Goal: Contribute content

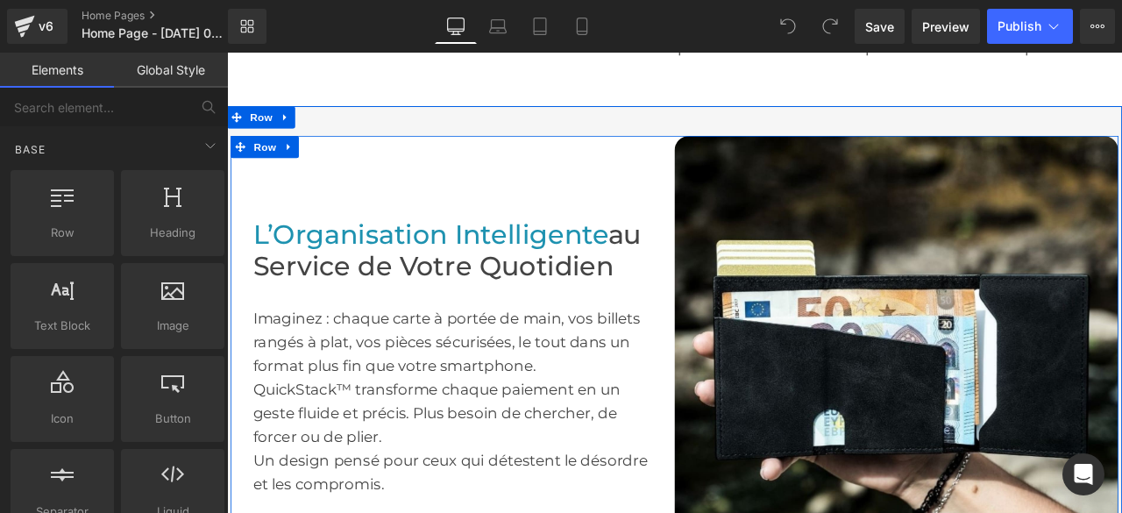
scroll to position [876, 0]
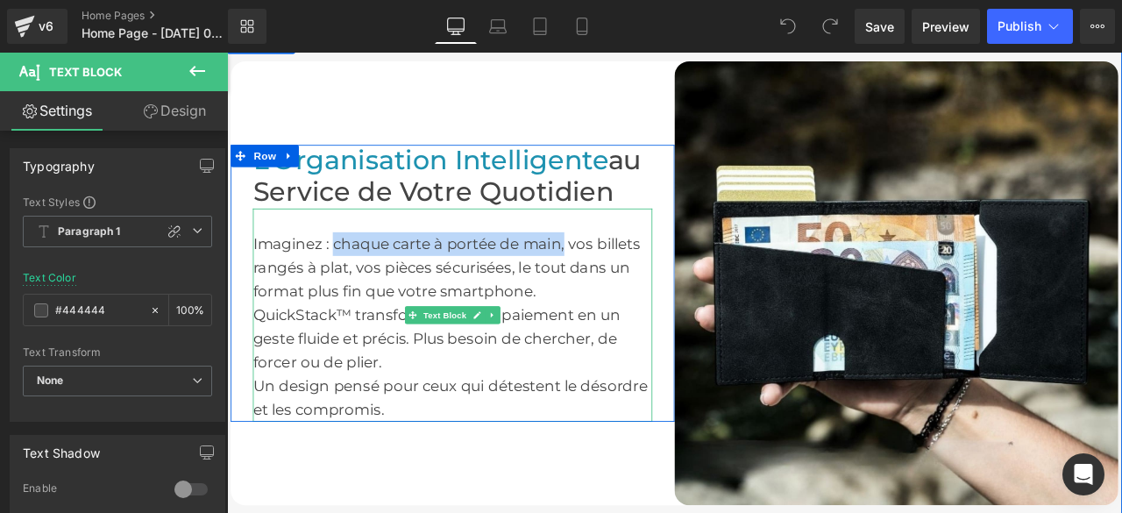
drag, startPoint x: 368, startPoint y: 270, endPoint x: 619, endPoint y: 274, distance: 250.6
click at [619, 274] on div "Imaginez : chaque carte à portée de main, vos billets rangés à plat, vos pièces…" at bounding box center [494, 363] width 473 height 252
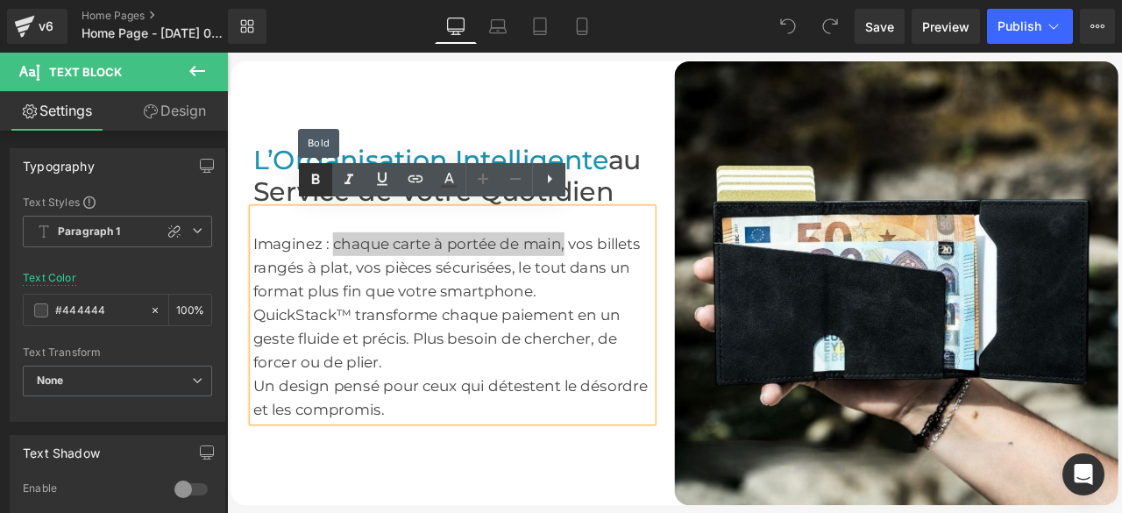
click at [320, 180] on icon at bounding box center [315, 179] width 21 height 21
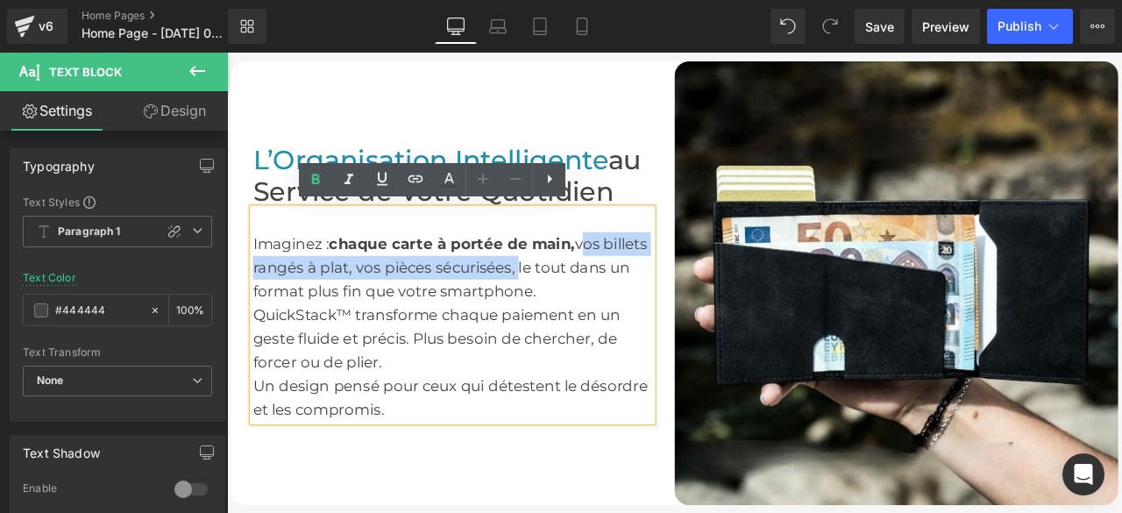
drag, startPoint x: 640, startPoint y: 272, endPoint x: 563, endPoint y: 305, distance: 83.6
click at [563, 305] on div "Imaginez : chaque carte à portée de main, vos billets rangés à plat, vos pièces…" at bounding box center [494, 363] width 473 height 252
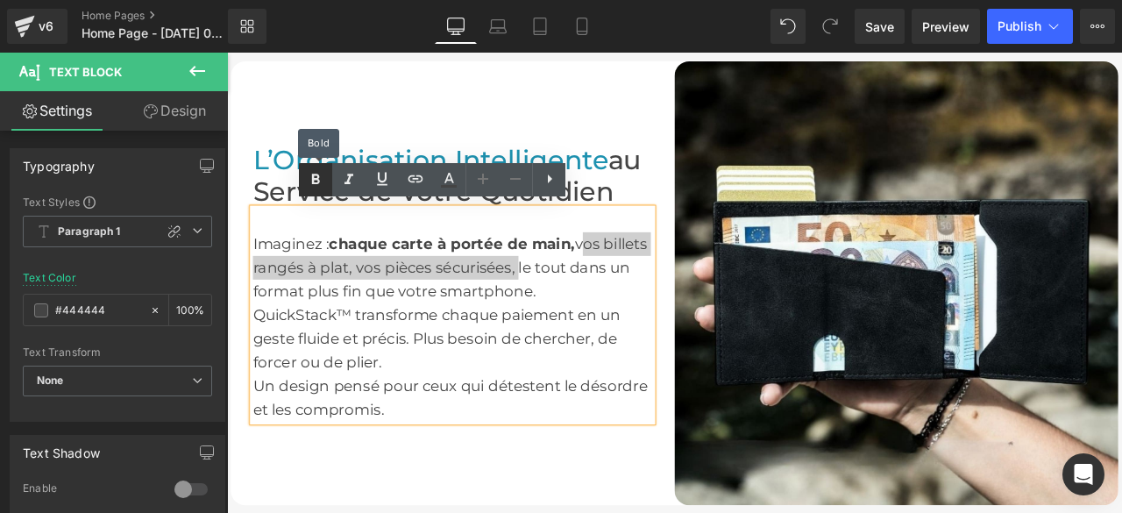
click at [319, 179] on icon at bounding box center [315, 179] width 21 height 21
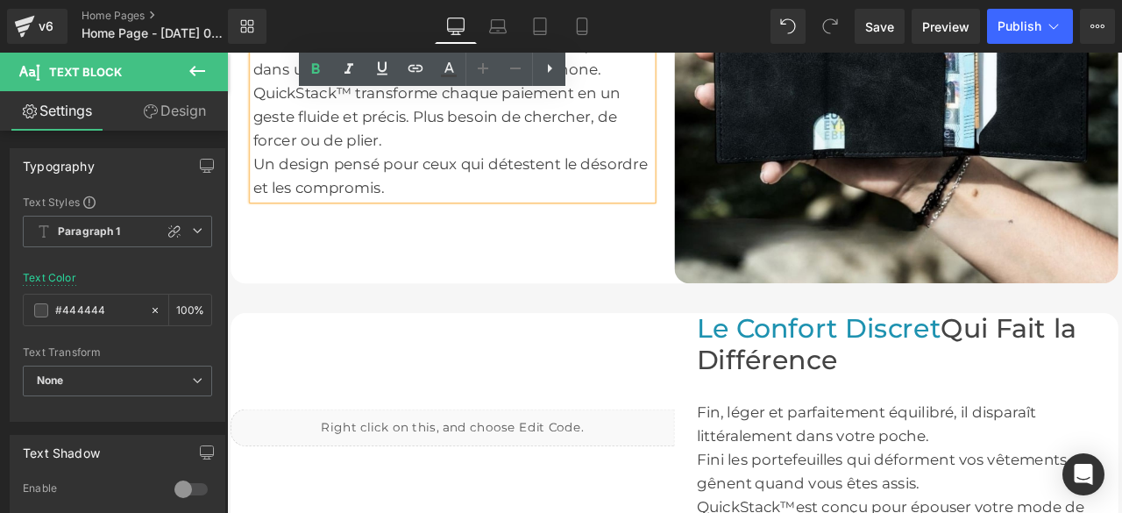
scroll to position [1314, 0]
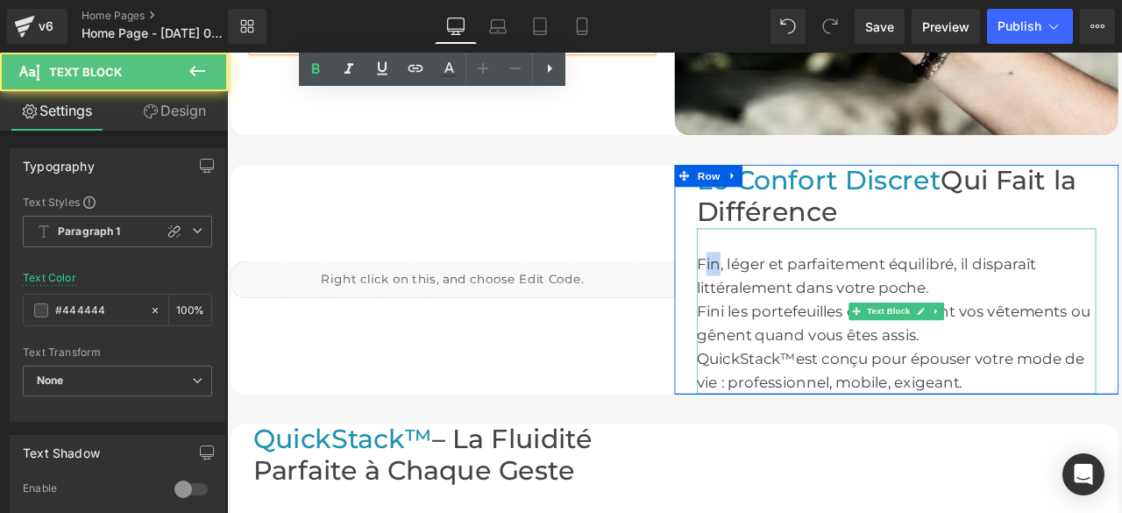
drag, startPoint x: 783, startPoint y: 294, endPoint x: 798, endPoint y: 295, distance: 14.9
click at [798, 295] on div "Fin, léger et parfaitement équilibré, il disparaît littéralement dans votre poc…" at bounding box center [1019, 359] width 473 height 196
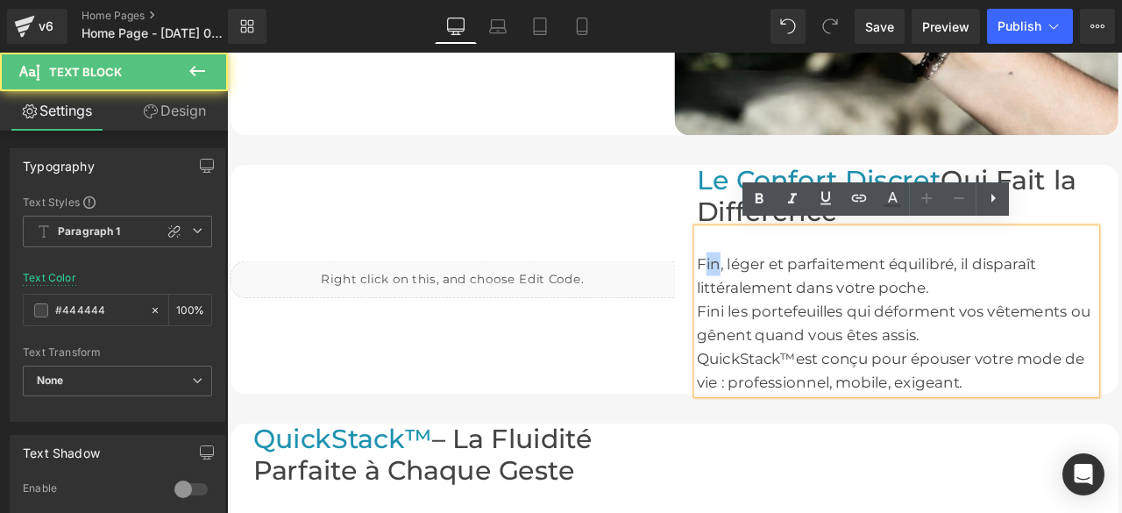
click at [785, 295] on div "Fin, léger et parfaitement équilibré, il disparaît littéralement dans votre poc…" at bounding box center [1019, 359] width 473 height 196
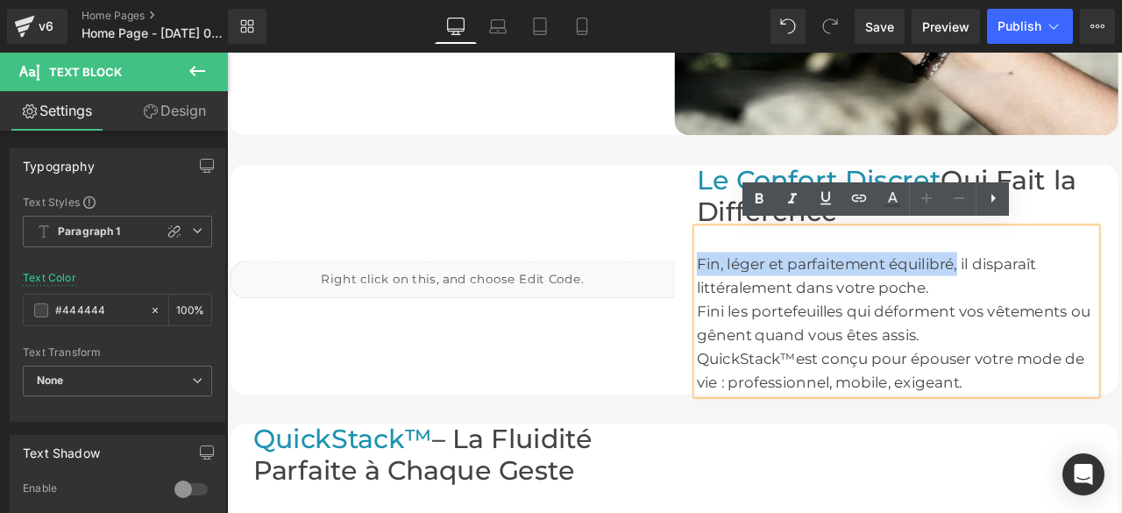
drag, startPoint x: 782, startPoint y: 296, endPoint x: 1086, endPoint y: 298, distance: 304.0
click at [1086, 298] on div "Fin, léger et parfaitement équilibré, il disparaît littéralement dans votre poc…" at bounding box center [1019, 359] width 473 height 196
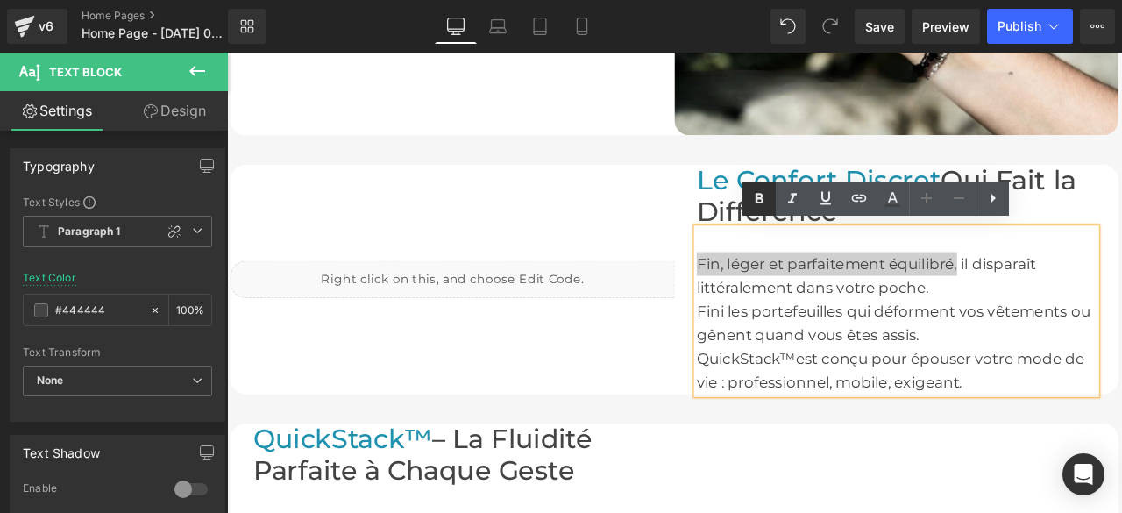
click at [757, 195] on icon at bounding box center [759, 199] width 8 height 11
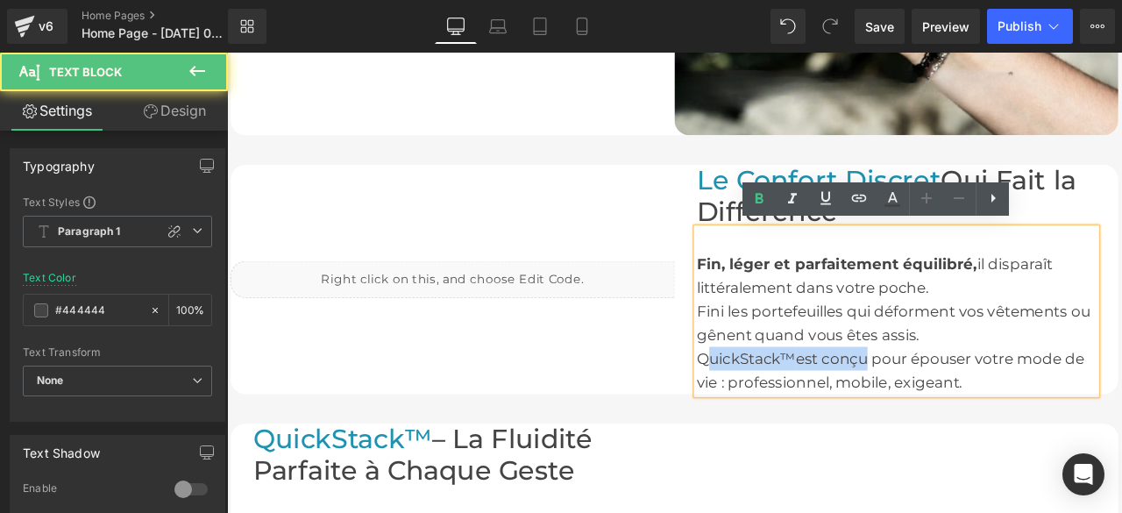
drag, startPoint x: 784, startPoint y: 407, endPoint x: 979, endPoint y: 404, distance: 194.5
click at [979, 404] on div "QuickStack™ est conçu pour épouser votre mode de vie : professionnel, mobile, e…" at bounding box center [1019, 429] width 473 height 56
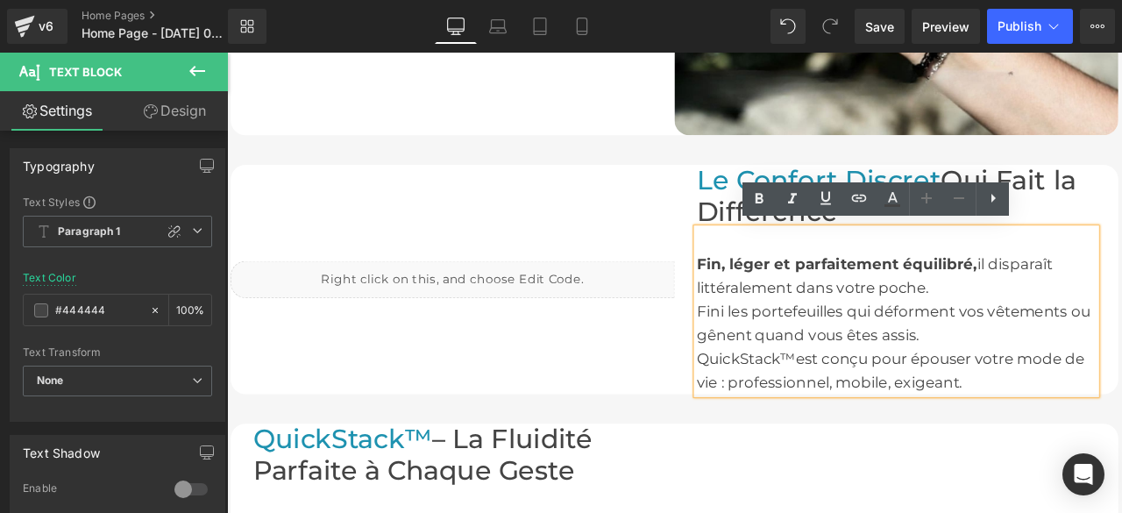
click at [783, 408] on div "QuickStack™ est conçu pour épouser votre mode de vie : professionnel, mobile, e…" at bounding box center [1019, 429] width 473 height 56
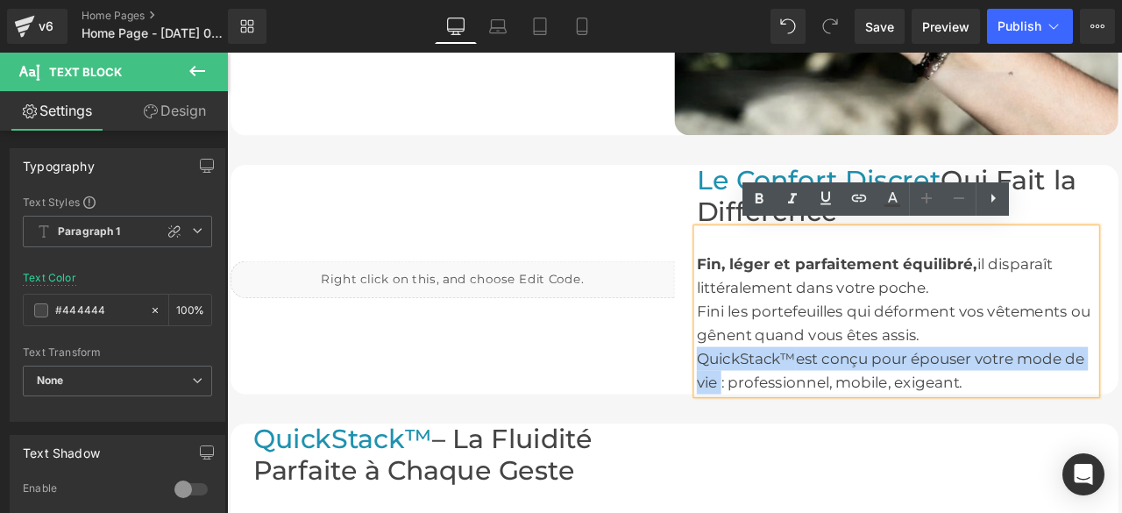
drag, startPoint x: 780, startPoint y: 408, endPoint x: 800, endPoint y: 428, distance: 28.5
click at [800, 428] on div "QuickStack™ est conçu pour épouser votre mode de vie : professionnel, mobile, e…" at bounding box center [1019, 429] width 473 height 56
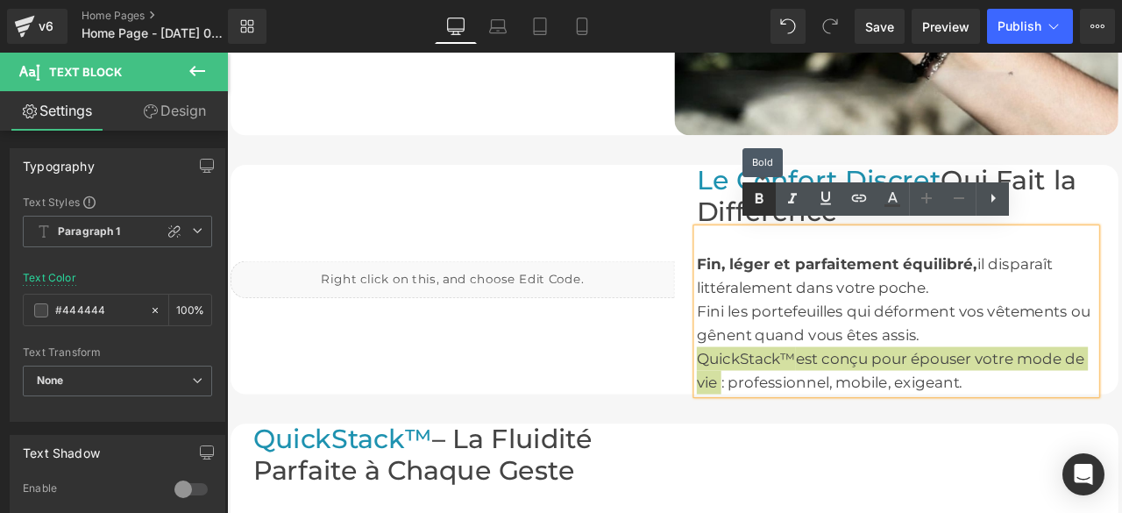
click at [759, 209] on icon at bounding box center [758, 198] width 21 height 21
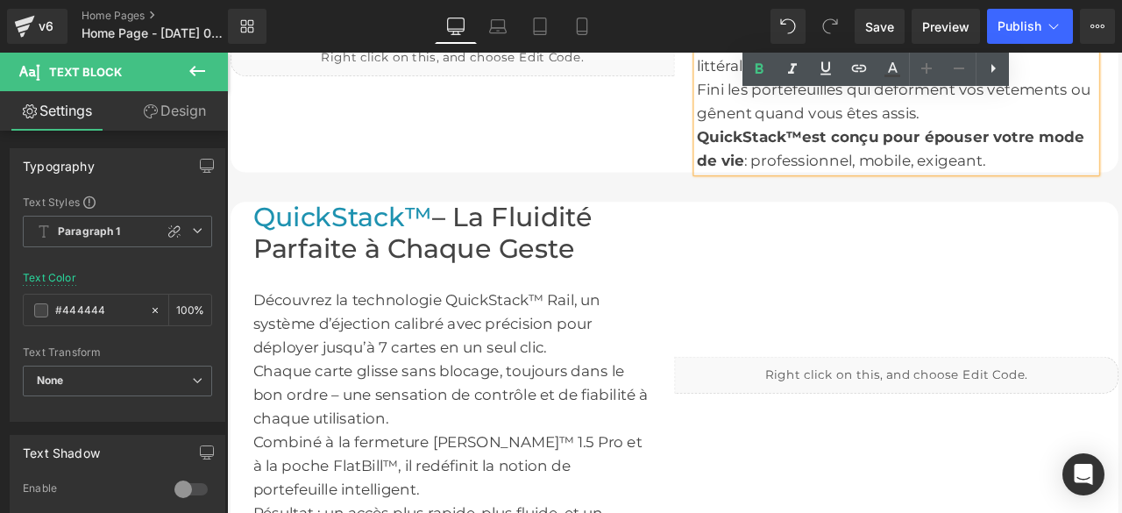
scroll to position [1665, 0]
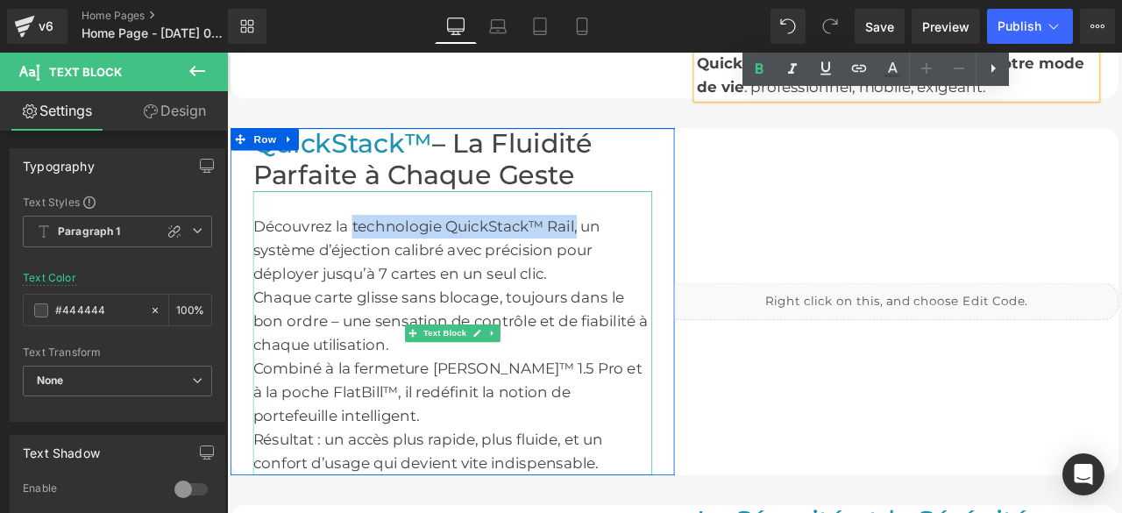
drag, startPoint x: 367, startPoint y: 254, endPoint x: 635, endPoint y: 256, distance: 268.1
click at [635, 256] on div "Découvrez la technologie QuickStack™ Rail, un système d’éjection calibré avec p…" at bounding box center [494, 286] width 473 height 84
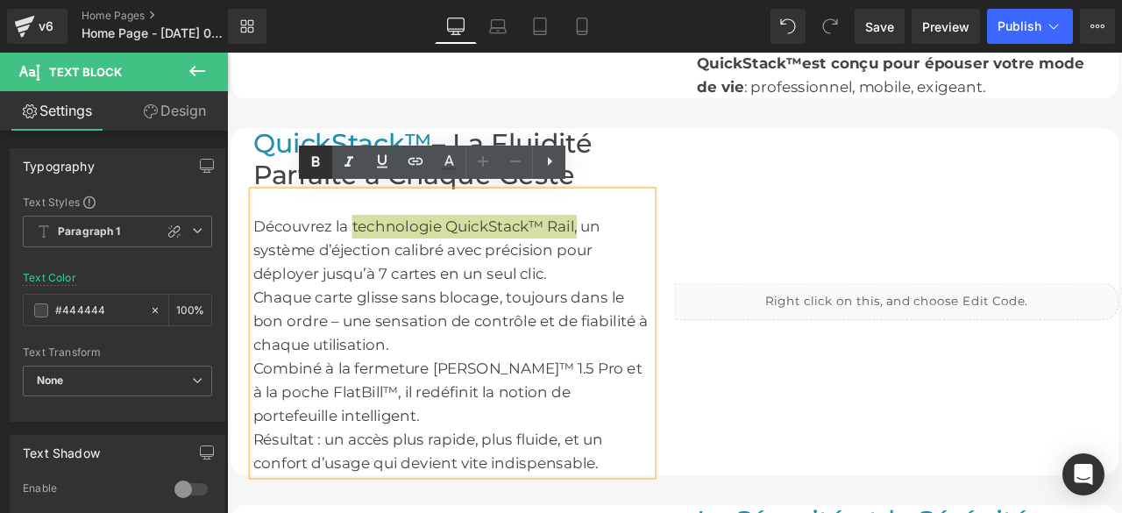
click at [314, 158] on icon at bounding box center [316, 161] width 8 height 11
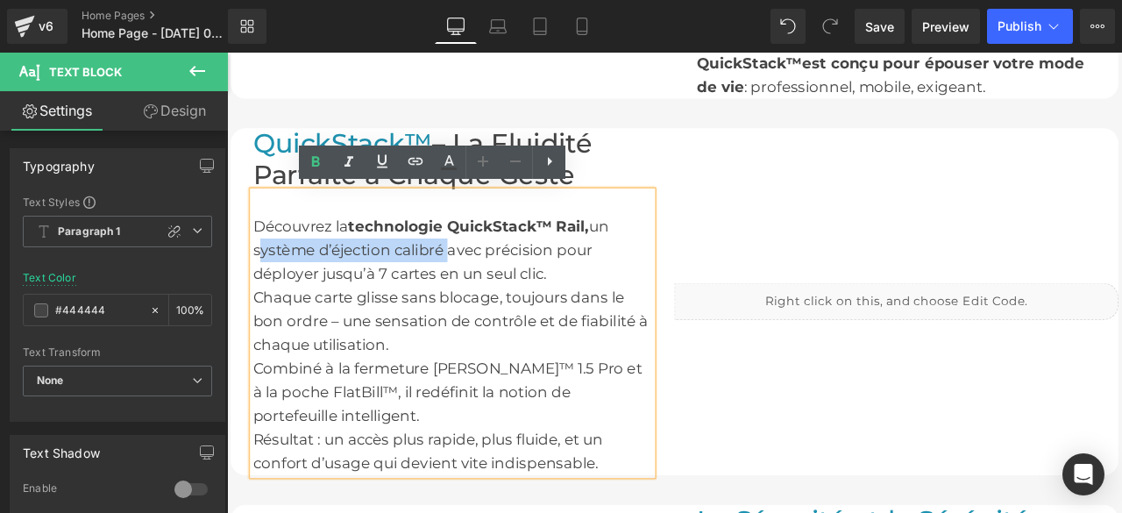
drag, startPoint x: 251, startPoint y: 282, endPoint x: 476, endPoint y: 282, distance: 225.2
click at [476, 282] on div "Découvrez la technologie QuickStack™ Rail, un système d’éjection calibré avec p…" at bounding box center [494, 286] width 473 height 84
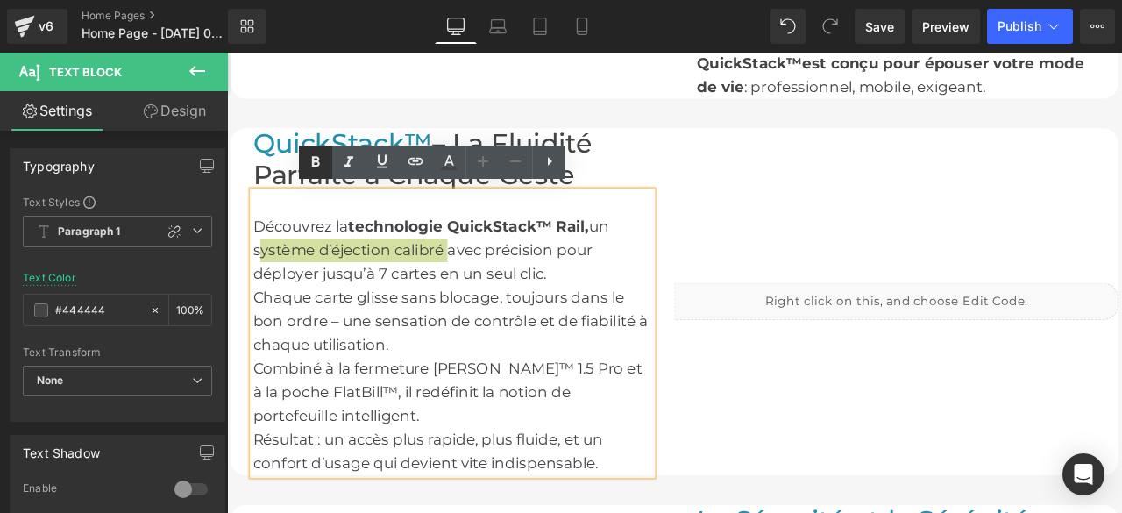
click at [316, 166] on icon at bounding box center [316, 161] width 8 height 11
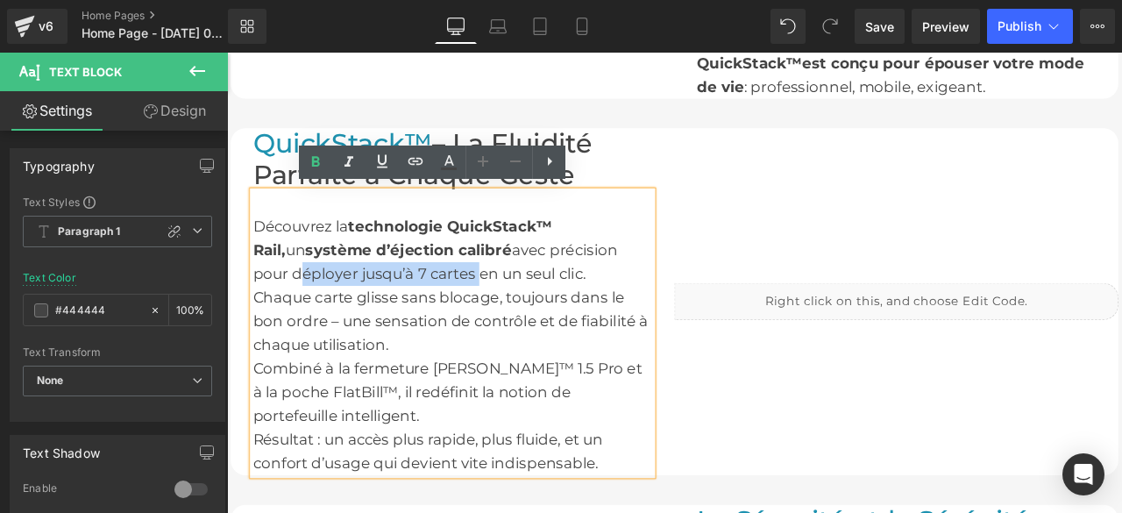
drag, startPoint x: 254, startPoint y: 308, endPoint x: 464, endPoint y: 311, distance: 210.3
click at [464, 311] on div "Découvrez la technologie QuickStack™ Rail, un système d’éjection calibré avec p…" at bounding box center [494, 286] width 473 height 84
click at [315, 165] on icon at bounding box center [316, 161] width 8 height 11
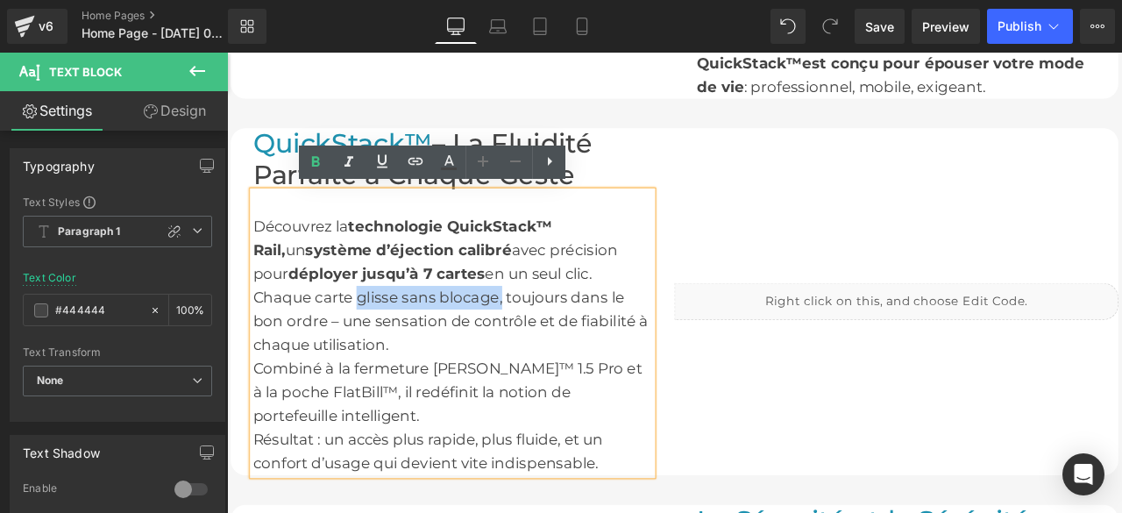
drag, startPoint x: 374, startPoint y: 342, endPoint x: 546, endPoint y: 341, distance: 171.7
click at [546, 341] on div "Chaque carte glisse sans blocage, toujours dans le bon ordre – une sensation de…" at bounding box center [494, 371] width 473 height 84
click at [317, 162] on icon at bounding box center [316, 161] width 8 height 11
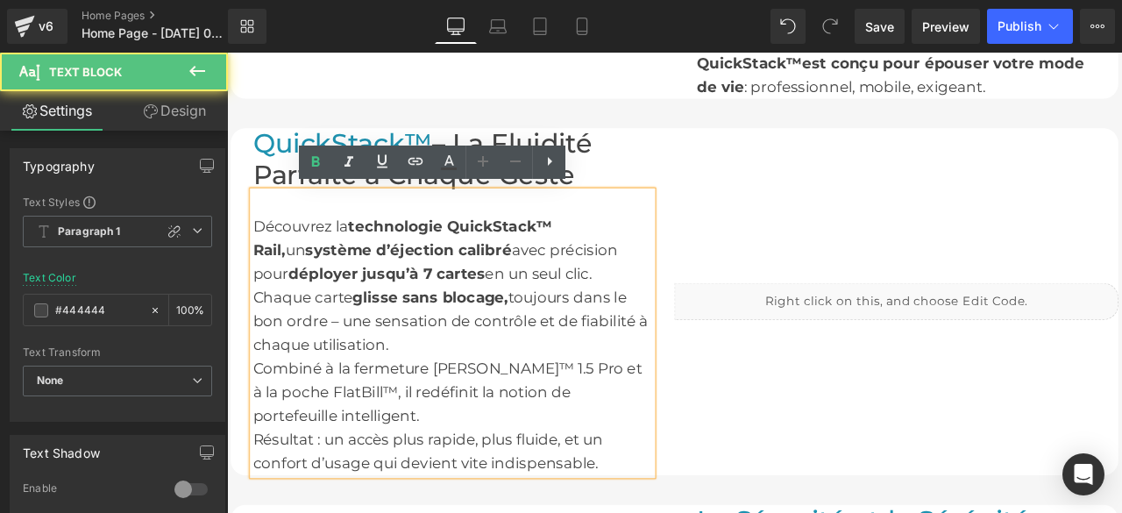
drag, startPoint x: 368, startPoint y: 423, endPoint x: 529, endPoint y: 421, distance: 161.2
click at [529, 421] on div "Combiné à la fermeture [PERSON_NAME]™ 1.5 Pro et à la poche FlatBill™, il redéf…" at bounding box center [494, 455] width 473 height 84
click at [373, 421] on div "Combiné à la fermeture [PERSON_NAME]™ 1.5 Pro et à la poche FlatBill™, il redéf…" at bounding box center [494, 455] width 473 height 84
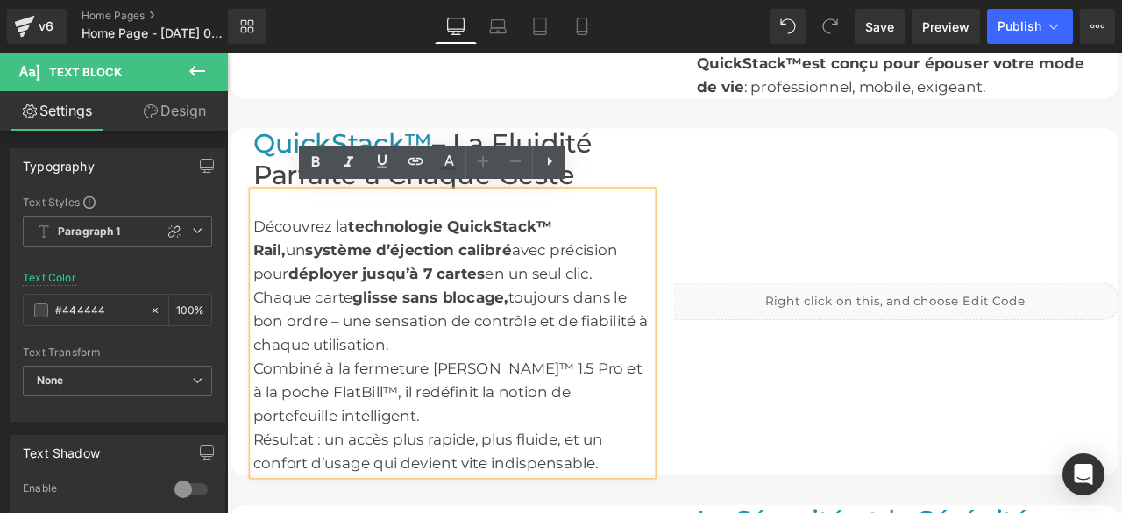
click at [372, 421] on div "Combiné à la fermeture [PERSON_NAME]™ 1.5 Pro et à la poche FlatBill™, il redéf…" at bounding box center [494, 455] width 473 height 84
drag, startPoint x: 372, startPoint y: 421, endPoint x: 611, endPoint y: 431, distance: 238.6
click at [611, 431] on div "Combiné à la fermeture [PERSON_NAME]™ 1.5 Pro et à la poche FlatBill™, il redéf…" at bounding box center [494, 455] width 473 height 84
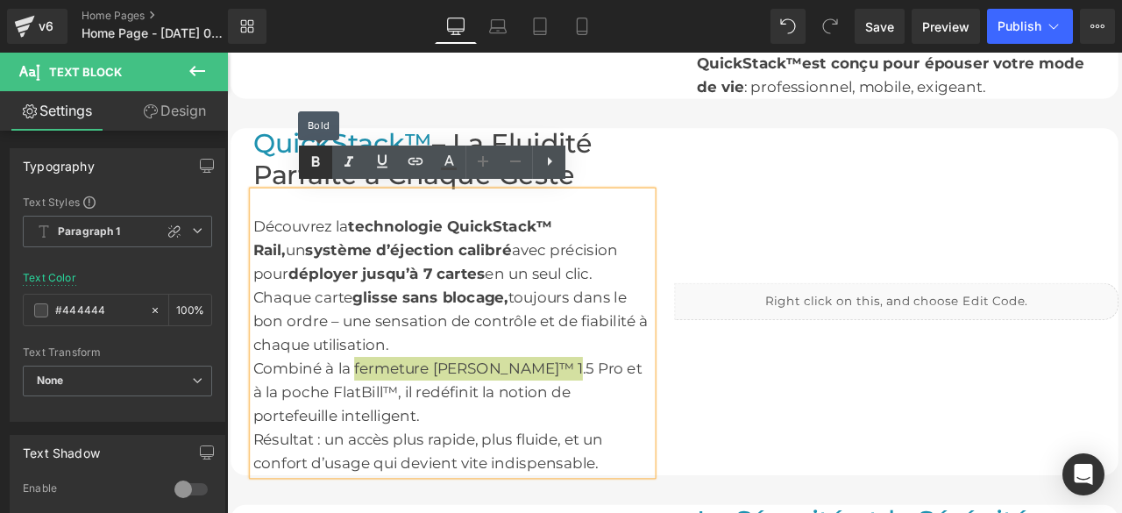
click at [310, 160] on icon at bounding box center [315, 162] width 21 height 21
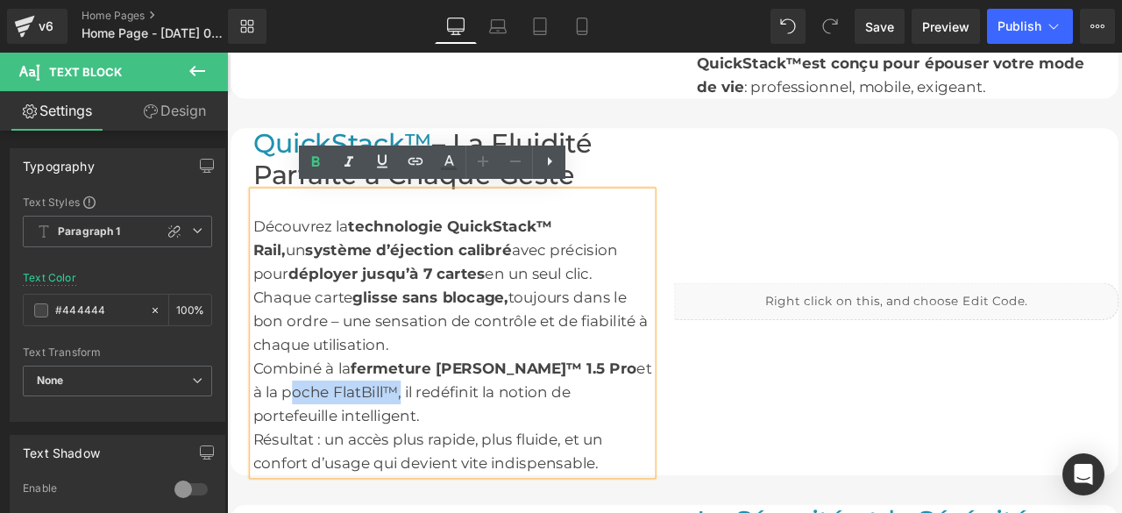
drag, startPoint x: 251, startPoint y: 452, endPoint x: 386, endPoint y: 450, distance: 134.9
click at [386, 450] on div "Combiné à la fermeture [PERSON_NAME]™ 1.5 Pro et à la poche FlatBill™, il redéf…" at bounding box center [494, 455] width 473 height 84
click at [323, 162] on icon at bounding box center [315, 162] width 21 height 21
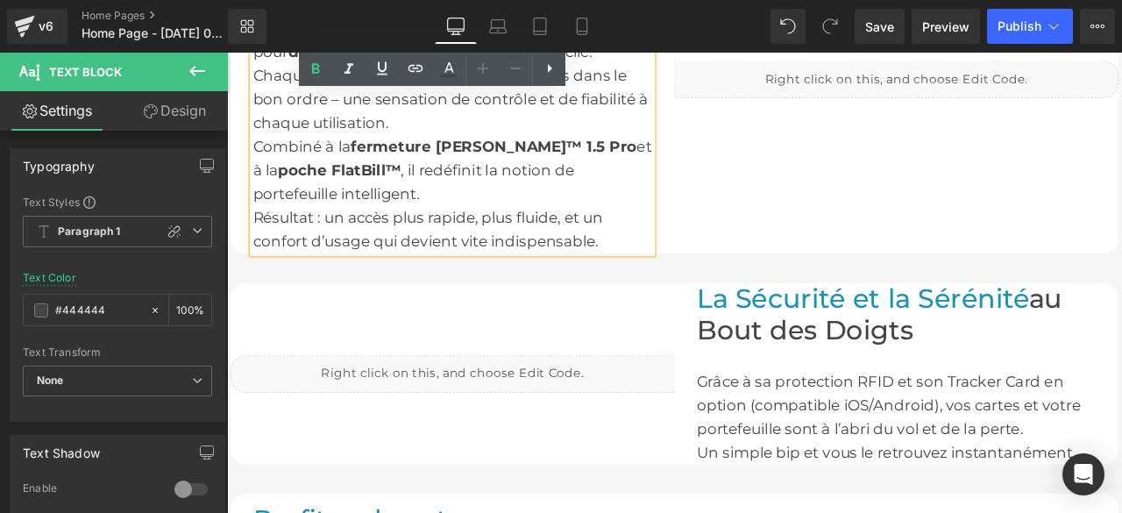
scroll to position [2015, 0]
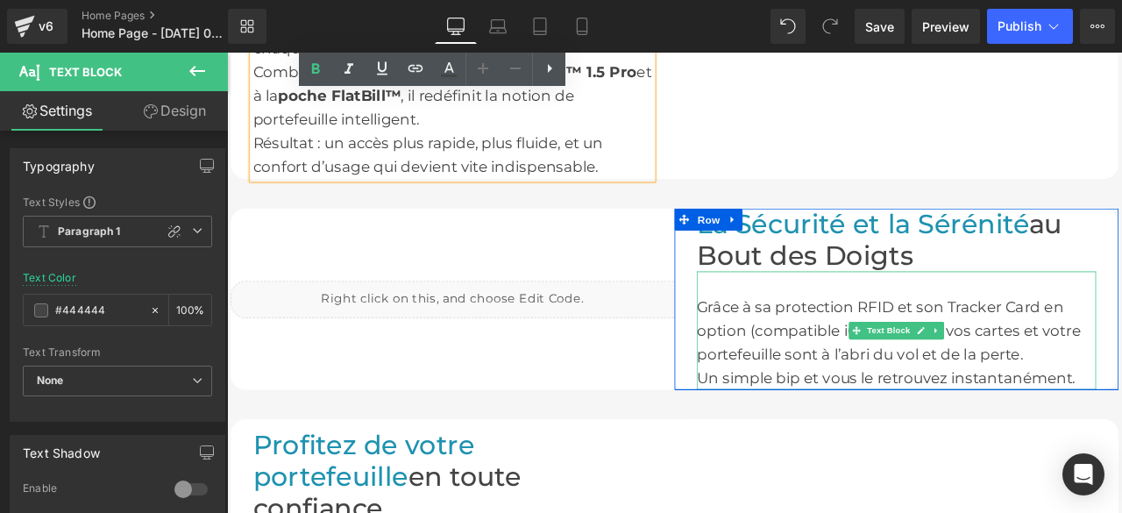
click at [873, 353] on div "Grâce à sa protection RFID et son Tracker Card en option (compatible iOS/Androi…" at bounding box center [1019, 382] width 473 height 84
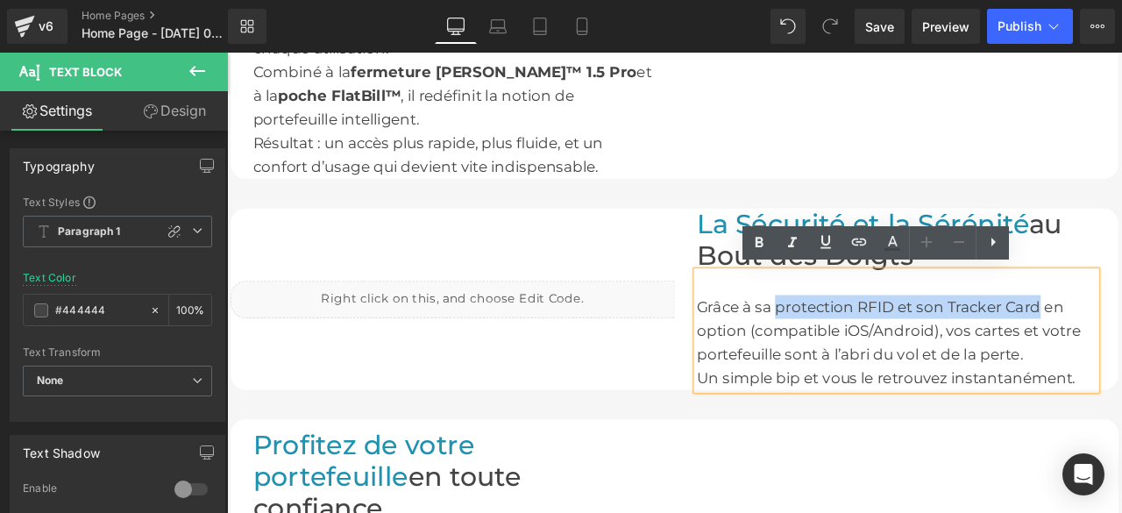
drag, startPoint x: 873, startPoint y: 353, endPoint x: 1184, endPoint y: 356, distance: 311.1
click at [1121, 356] on div "Grâce à sa protection RFID et son Tracker Card en option (compatible iOS/Androi…" at bounding box center [1019, 382] width 473 height 84
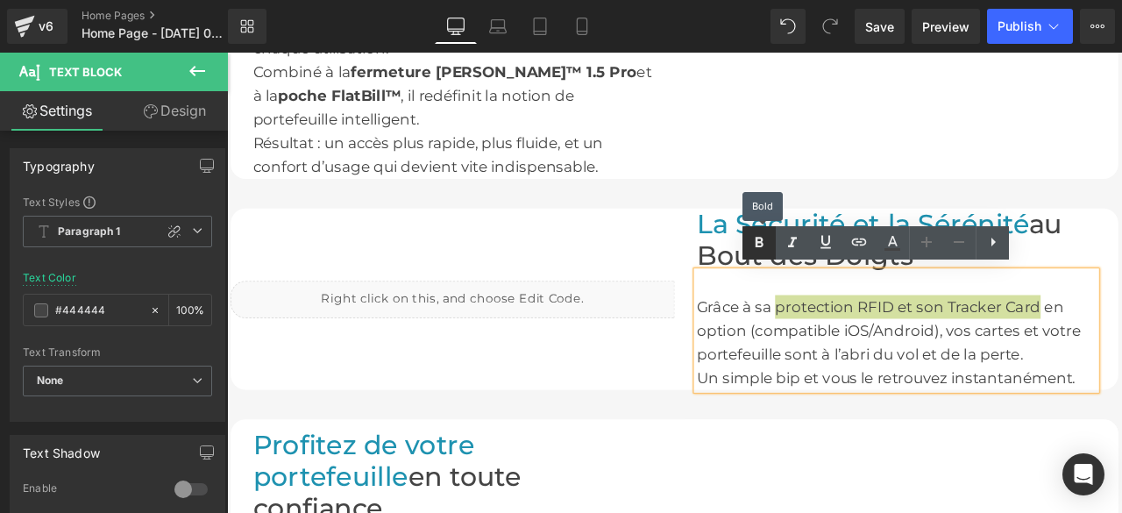
click at [761, 239] on icon at bounding box center [759, 242] width 8 height 11
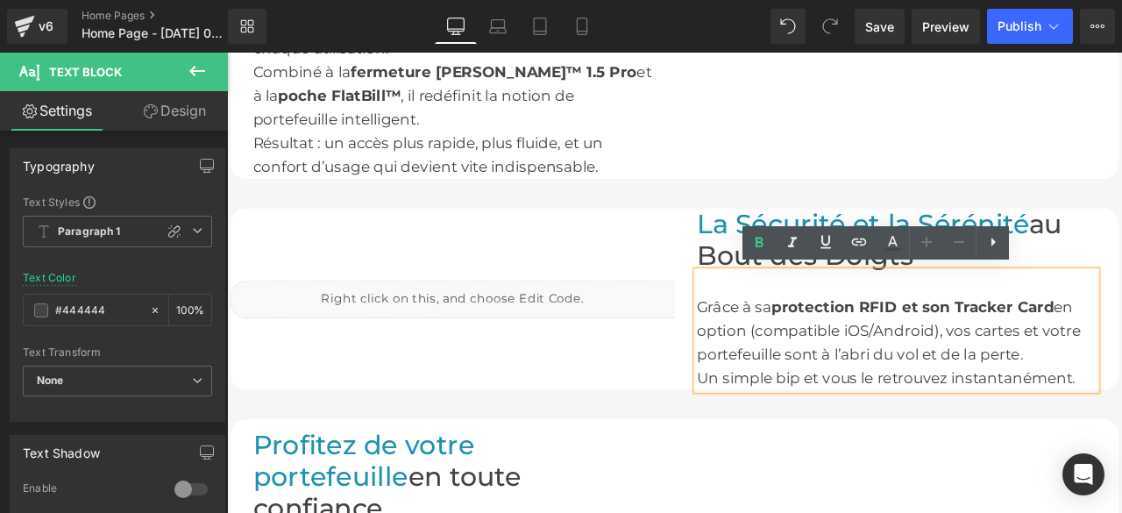
drag, startPoint x: 939, startPoint y: 409, endPoint x: 1165, endPoint y: 414, distance: 226.1
click at [1121, 414] on div "Grâce à sa protection RFID et son Tracker Card en option (compatible iOS/Androi…" at bounding box center [1019, 382] width 473 height 84
click at [765, 241] on icon at bounding box center [758, 242] width 21 height 21
drag, startPoint x: 806, startPoint y: 433, endPoint x: 902, endPoint y: 438, distance: 95.6
click at [902, 438] on div "Un simple bip et vous le retrouvez instantanément." at bounding box center [1019, 438] width 473 height 28
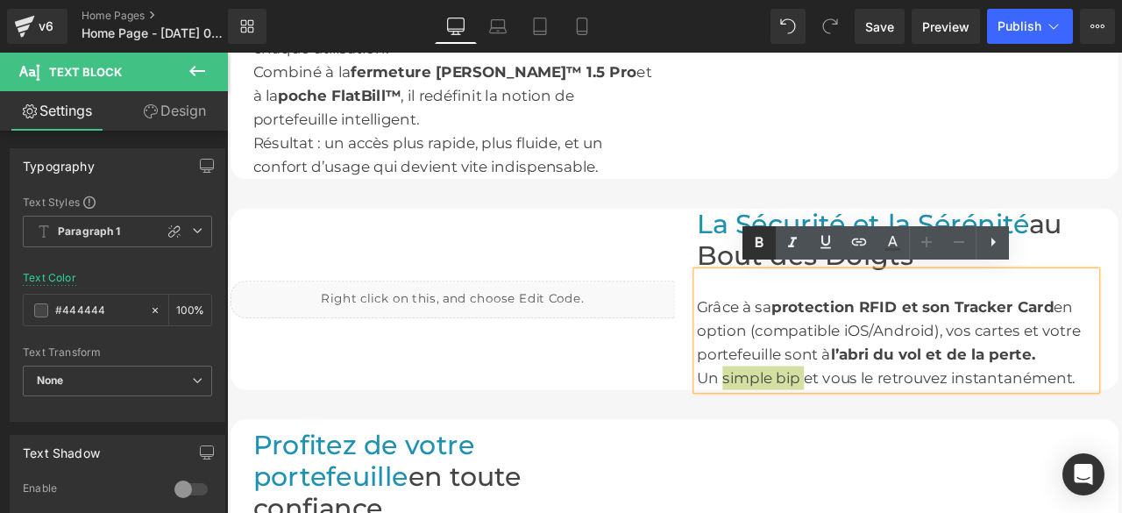
click at [766, 239] on icon at bounding box center [758, 242] width 21 height 21
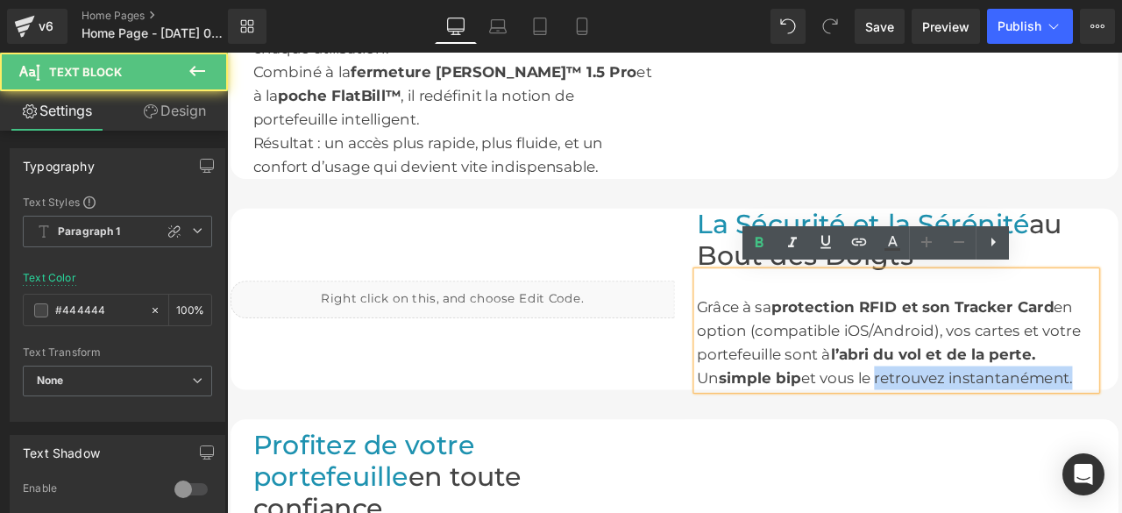
drag, startPoint x: 996, startPoint y: 436, endPoint x: 1233, endPoint y: 428, distance: 236.7
click at [1121, 428] on div "Un simple bip et vous le retrouvez instantanément." at bounding box center [1019, 438] width 473 height 28
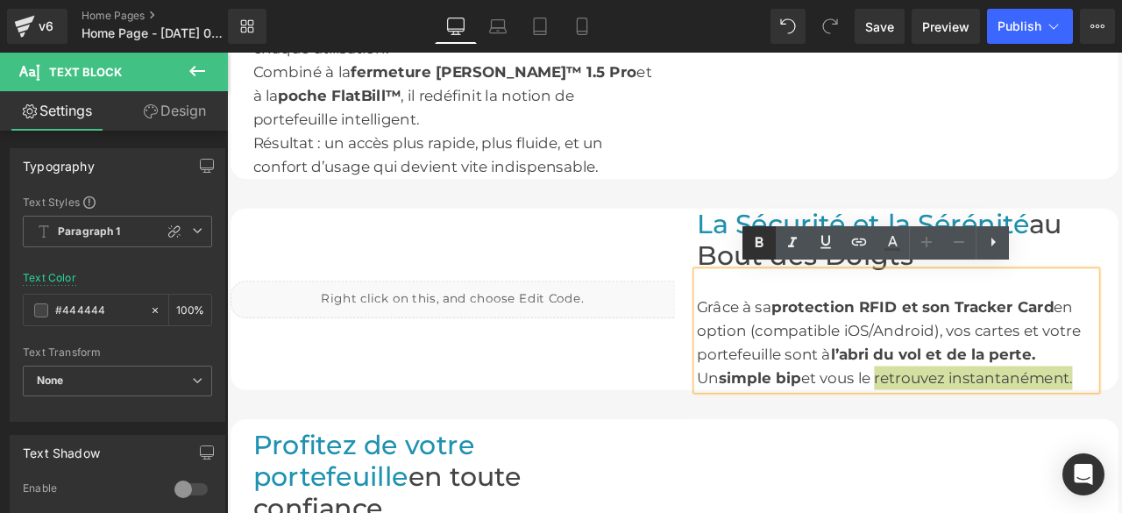
click at [764, 239] on icon at bounding box center [758, 242] width 21 height 21
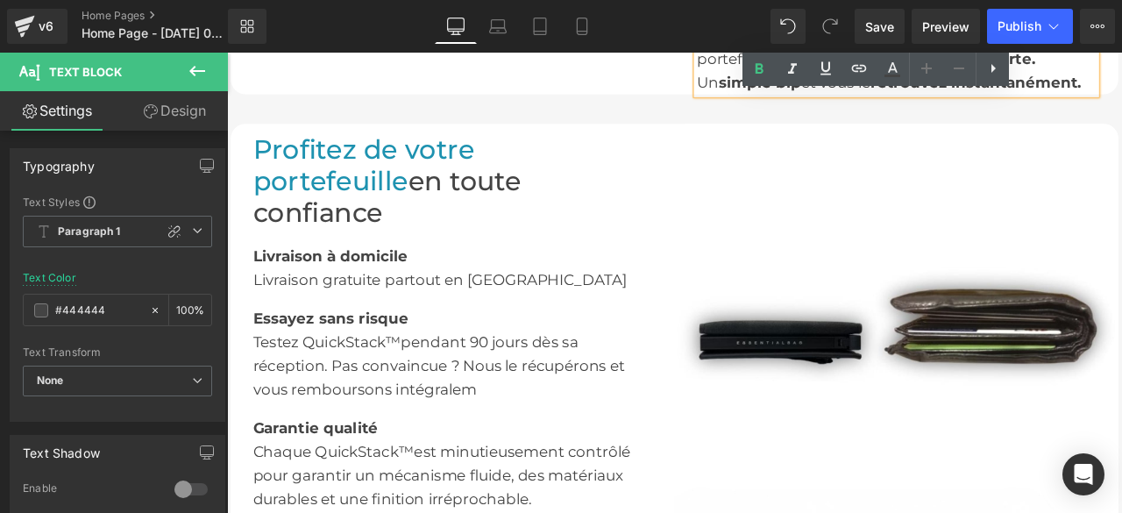
scroll to position [2541, 0]
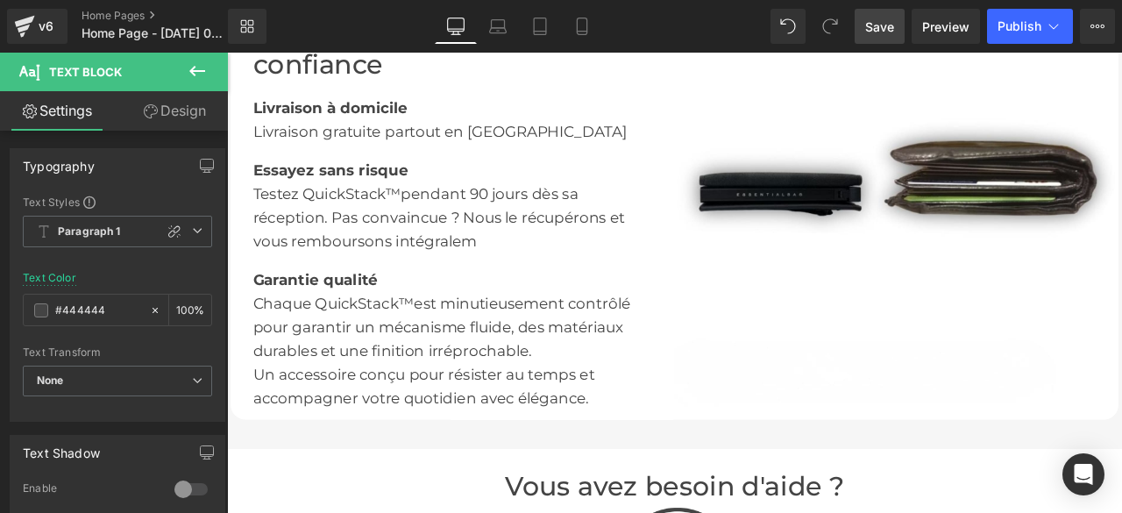
click at [881, 32] on span "Save" at bounding box center [879, 27] width 29 height 18
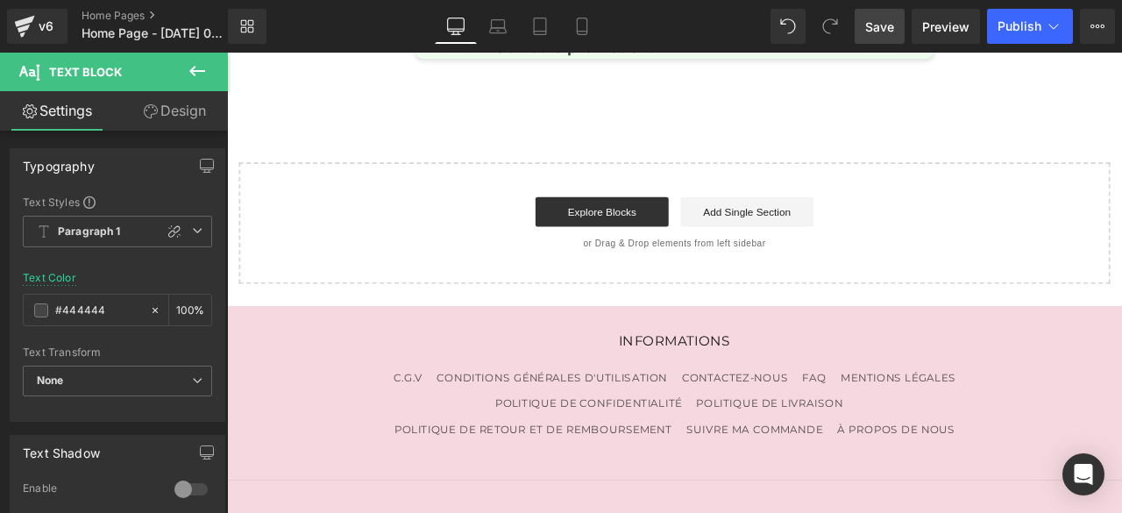
scroll to position [7482, 0]
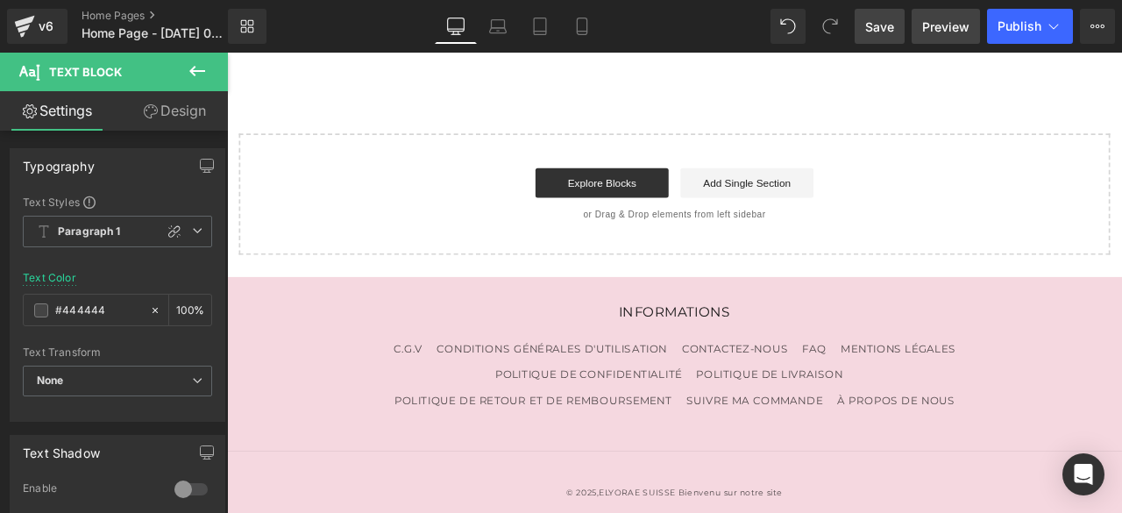
click at [931, 25] on span "Preview" at bounding box center [945, 27] width 47 height 18
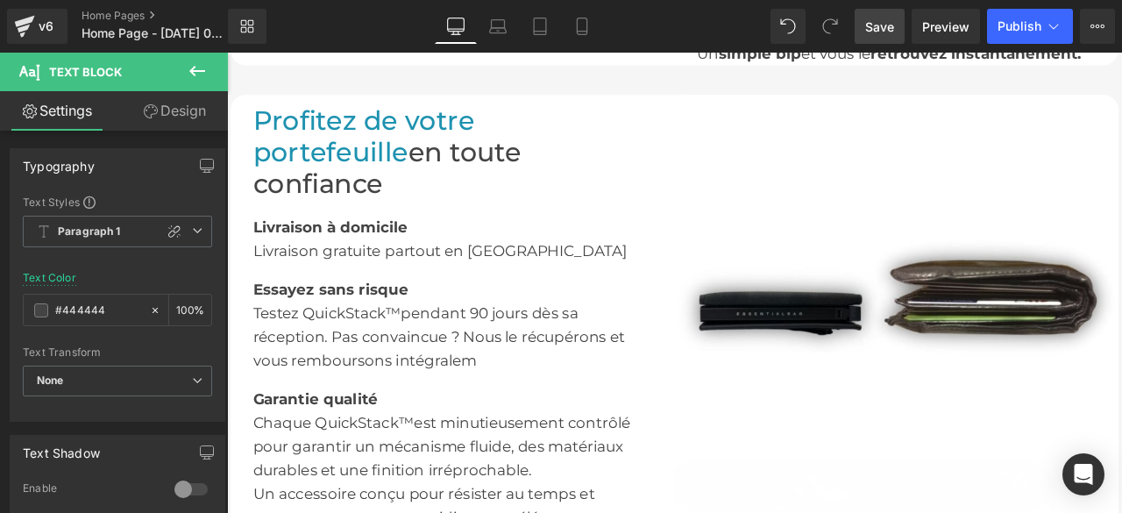
scroll to position [2488, 0]
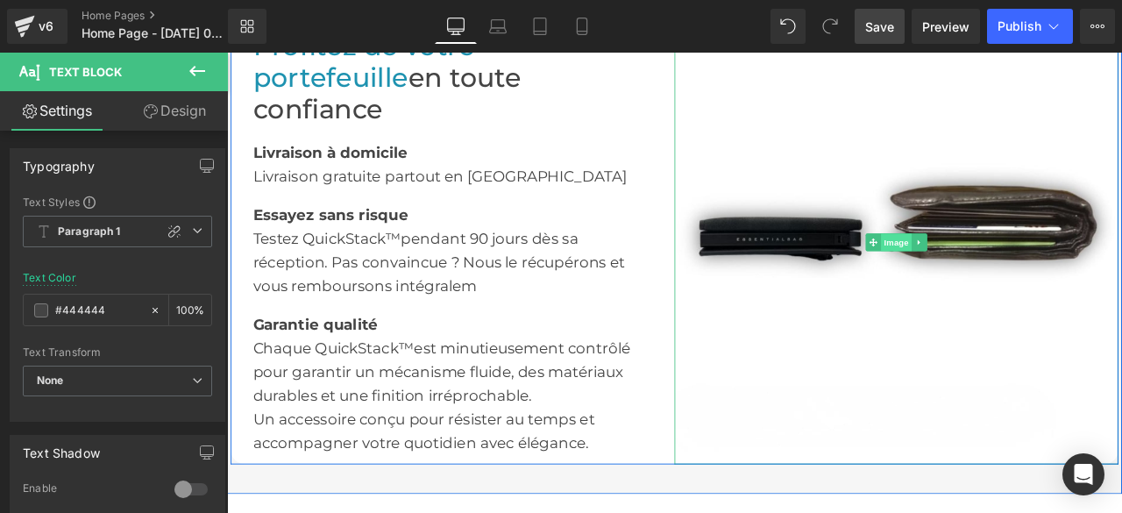
click at [1008, 273] on span "Image" at bounding box center [1019, 277] width 37 height 21
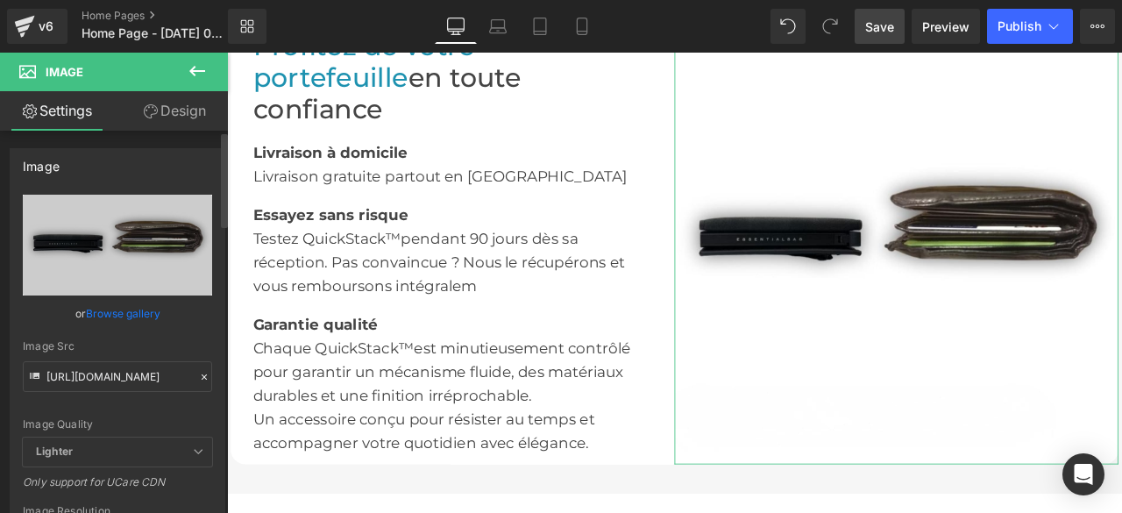
click at [199, 375] on icon at bounding box center [204, 377] width 12 height 12
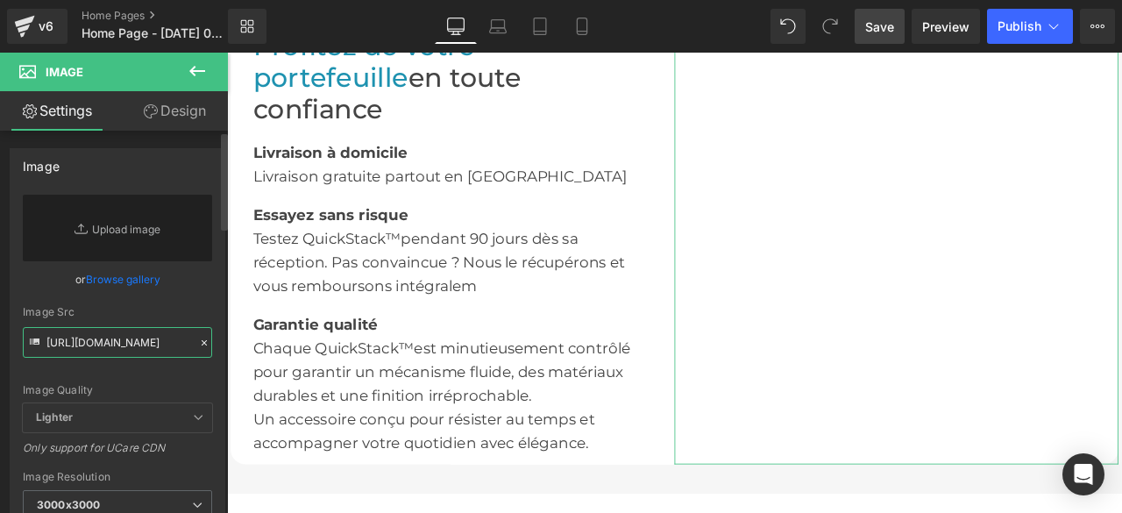
click at [122, 345] on input "[URL][DOMAIN_NAME]" at bounding box center [117, 342] width 189 height 31
paste input "[URL][DOMAIN_NAME]"
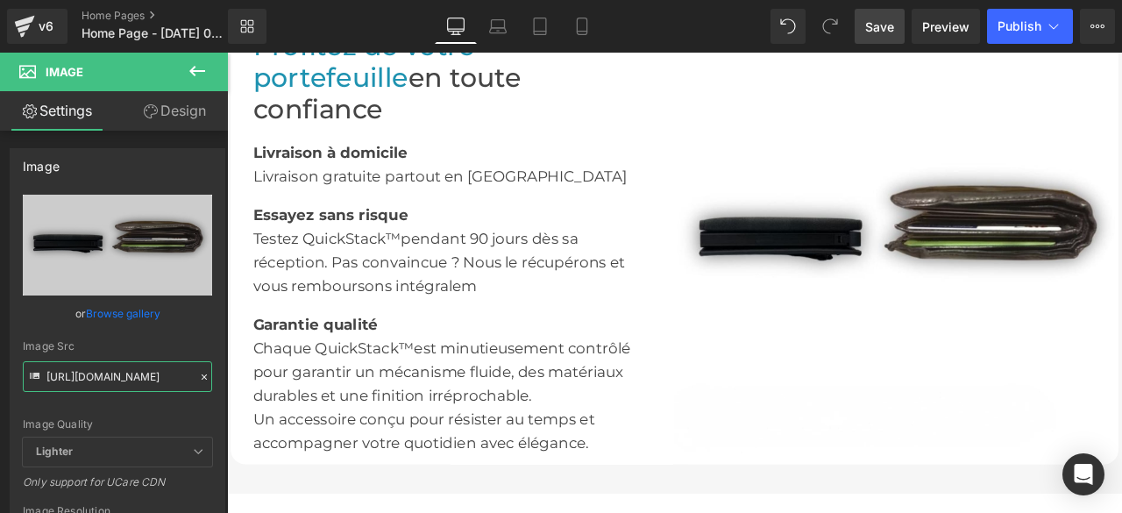
type input "[URL][DOMAIN_NAME]"
click at [892, 25] on span "Save" at bounding box center [879, 27] width 29 height 18
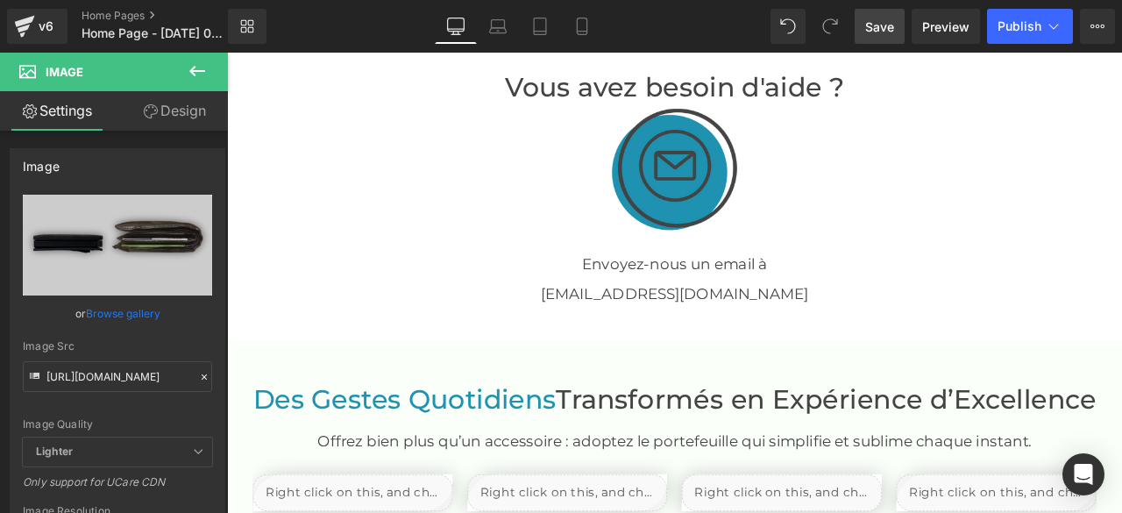
scroll to position [2926, 0]
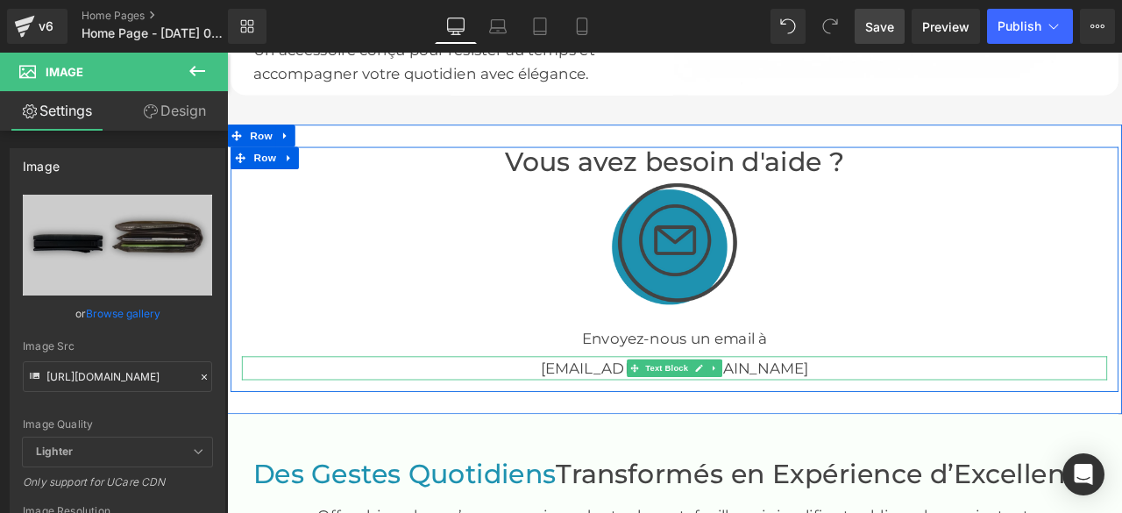
click at [822, 421] on p "[EMAIL_ADDRESS][DOMAIN_NAME]" at bounding box center [756, 426] width 1025 height 28
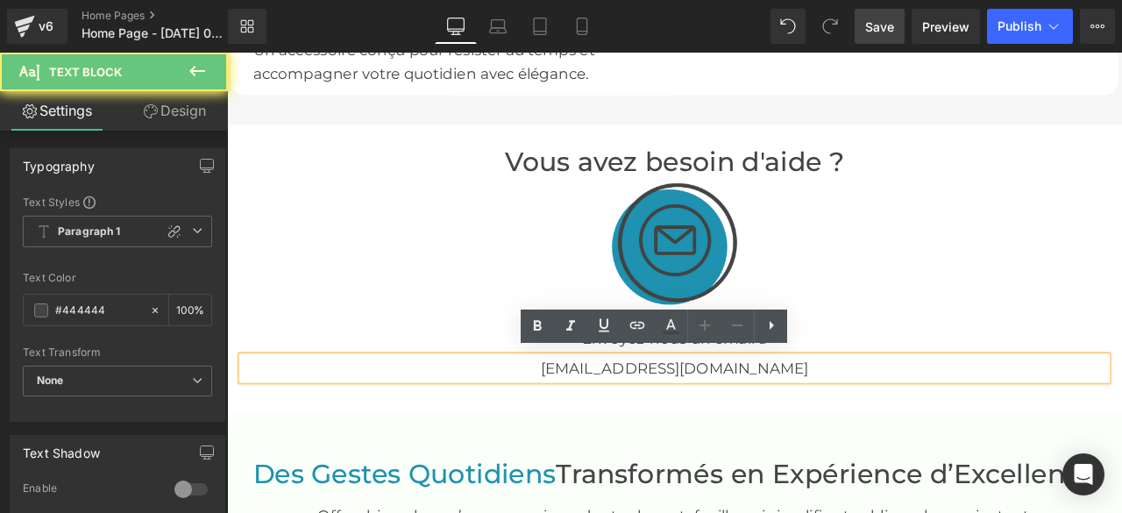
click at [822, 422] on p "[EMAIL_ADDRESS][DOMAIN_NAME]" at bounding box center [756, 426] width 1025 height 28
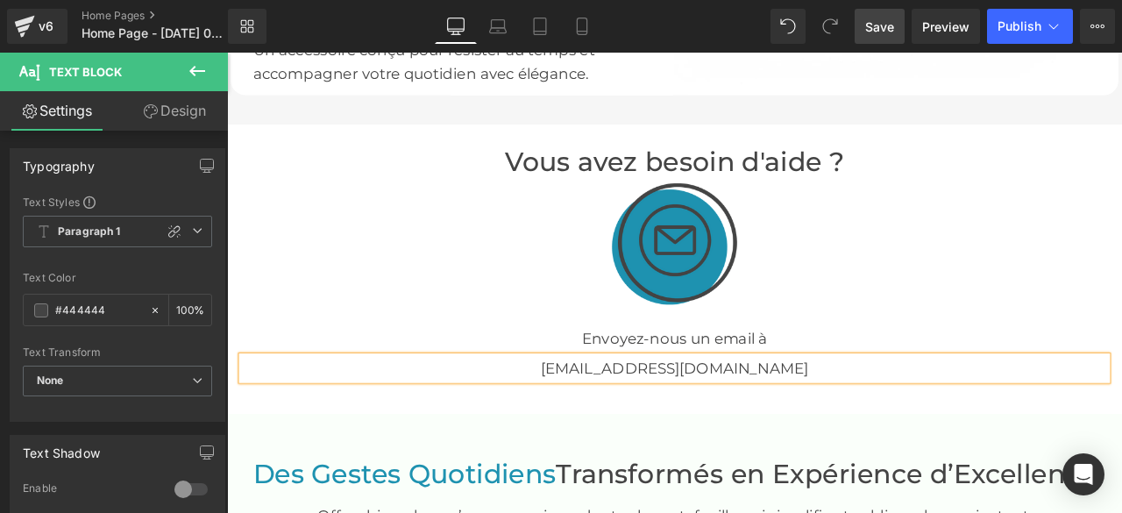
click at [890, 21] on span "Save" at bounding box center [879, 27] width 29 height 18
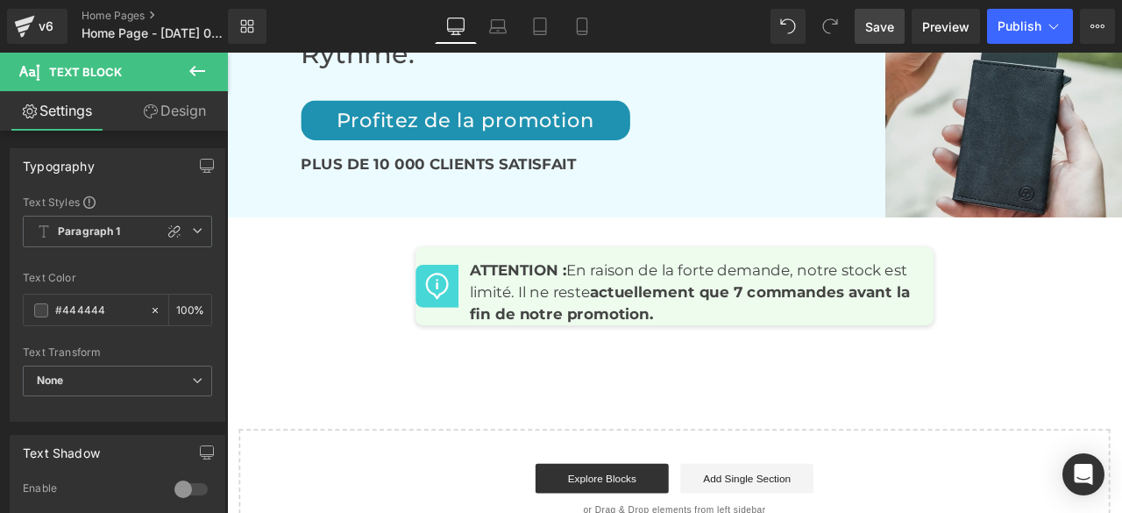
scroll to position [6956, 0]
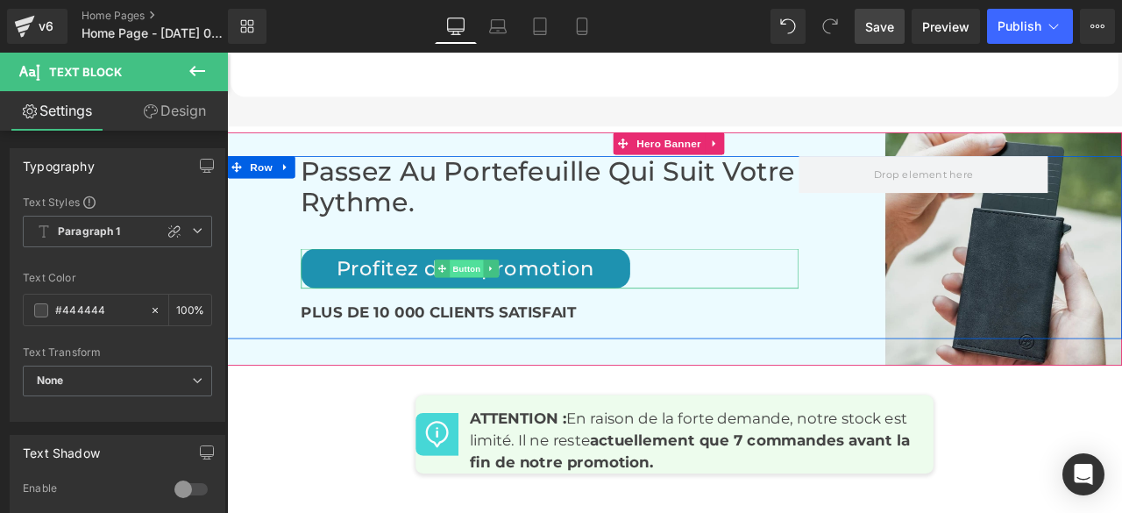
click at [502, 299] on span "Button" at bounding box center [511, 308] width 40 height 21
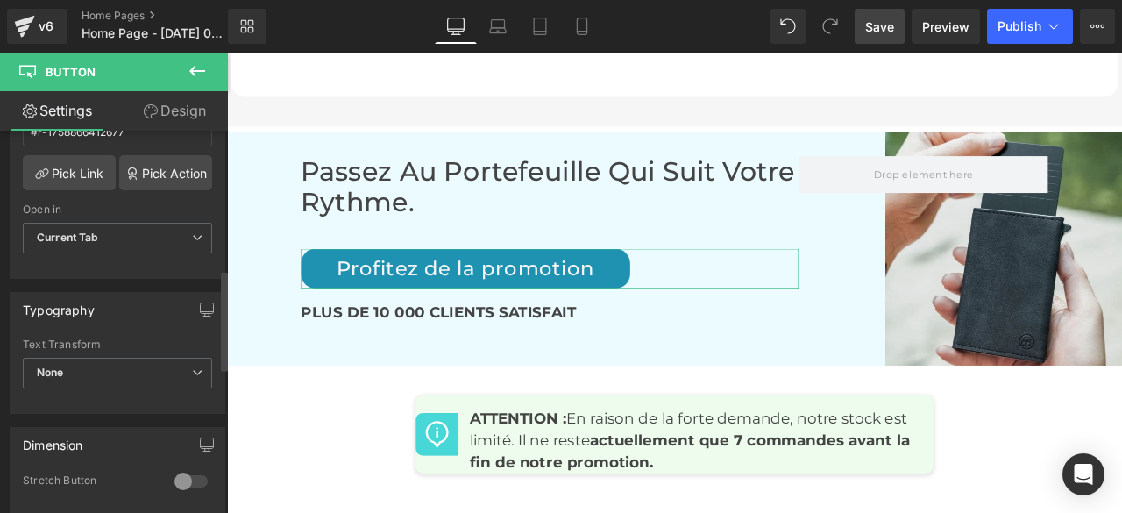
scroll to position [526, 0]
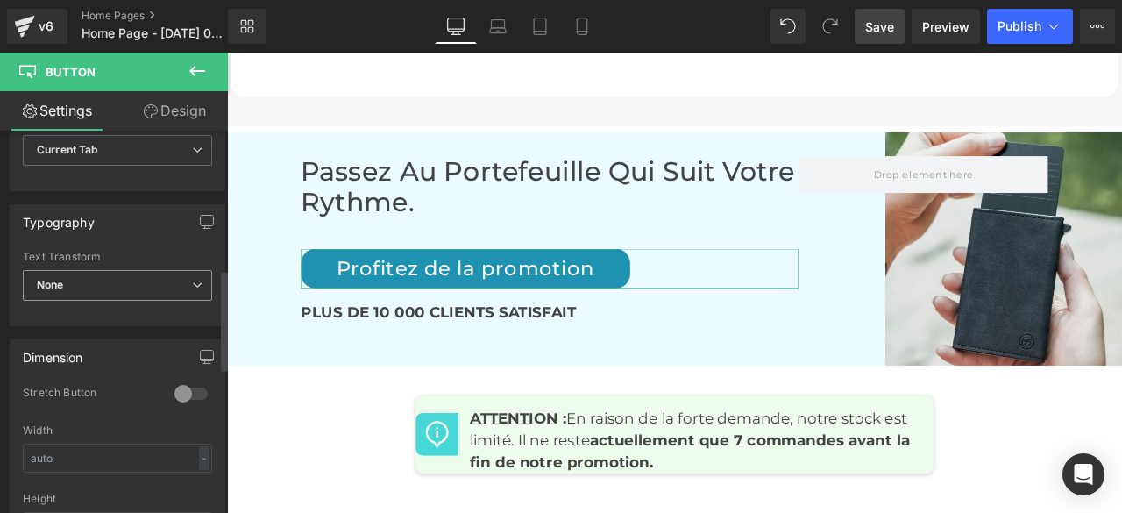
click at [149, 280] on span "None" at bounding box center [117, 285] width 189 height 31
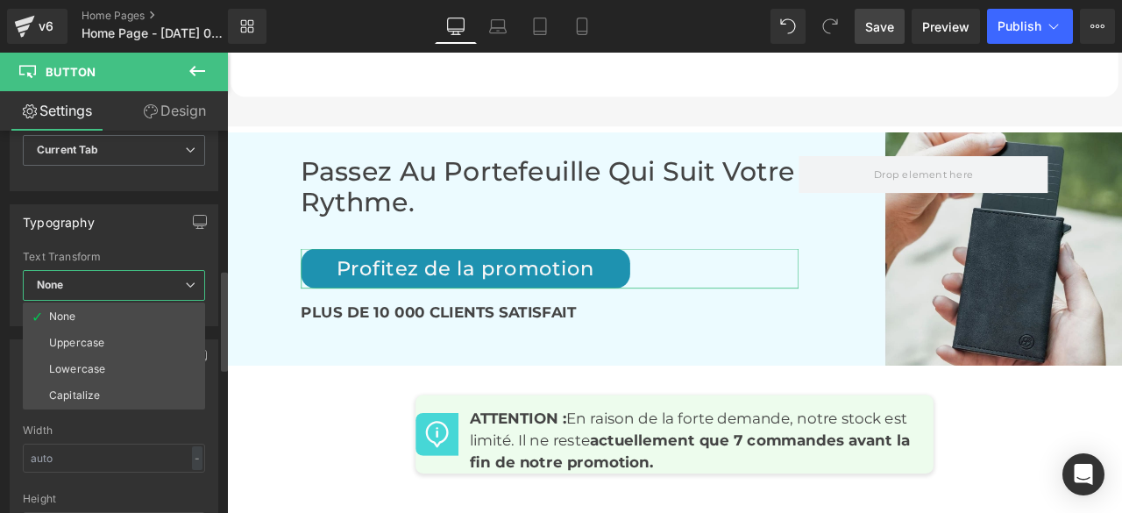
click at [149, 280] on span "None" at bounding box center [114, 285] width 182 height 31
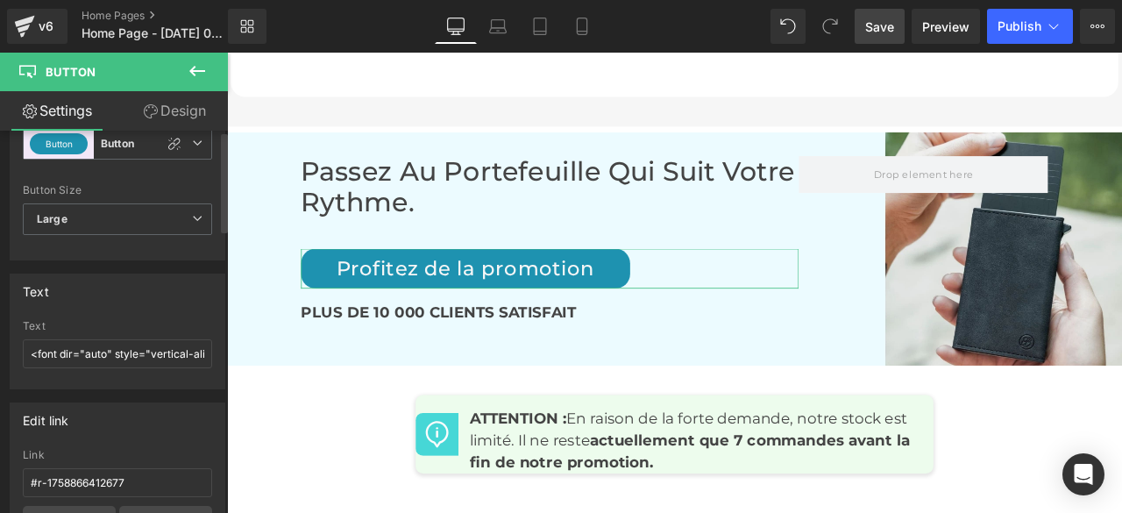
scroll to position [0, 0]
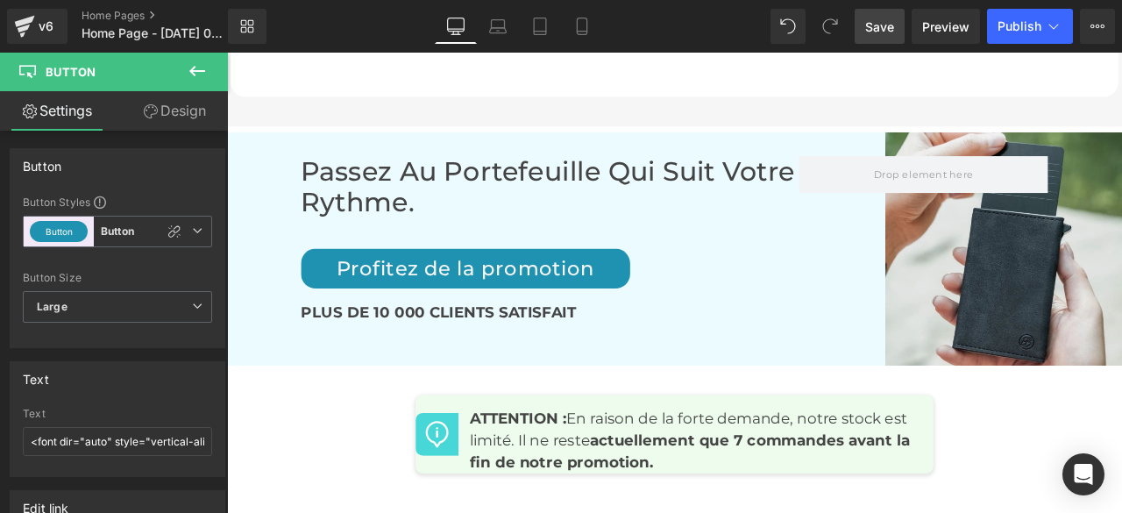
click at [199, 67] on icon at bounding box center [197, 70] width 21 height 21
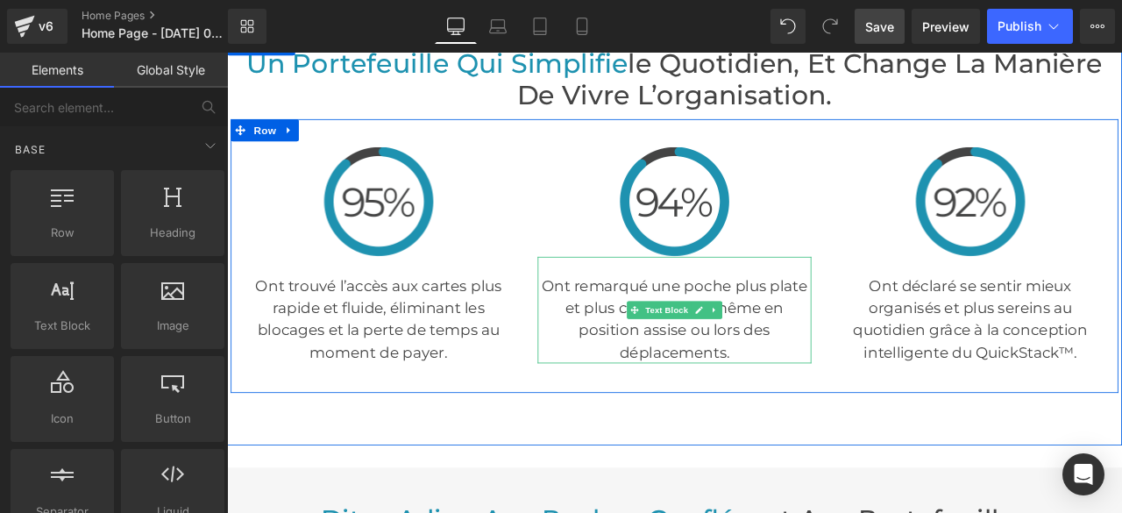
scroll to position [3768, 0]
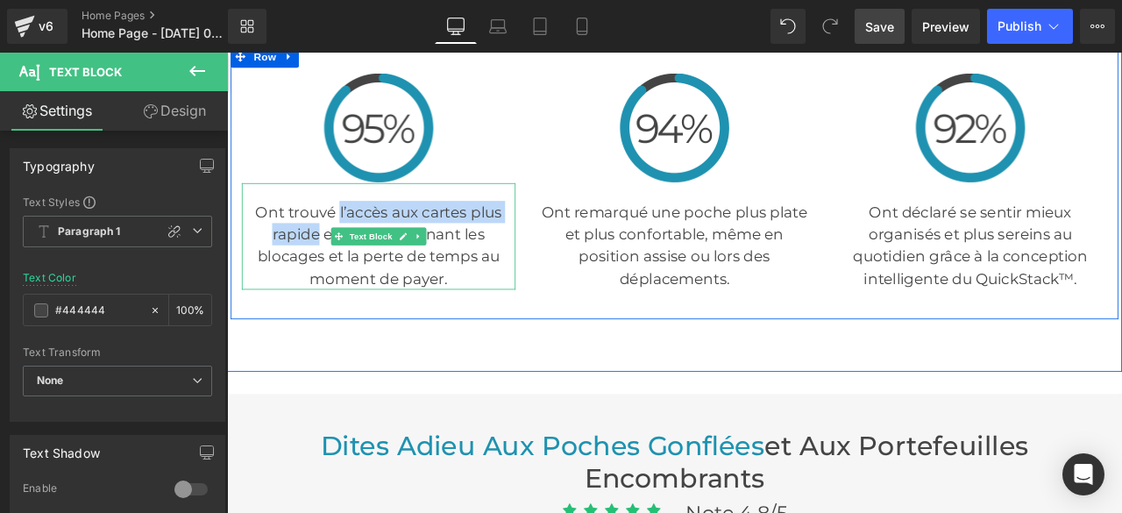
drag, startPoint x: 353, startPoint y: 235, endPoint x: 329, endPoint y: 261, distance: 35.4
click at [329, 261] on p "Ont trouvé l’accès aux cartes plus rapide et fluide, éliminant les blocages et …" at bounding box center [406, 280] width 324 height 105
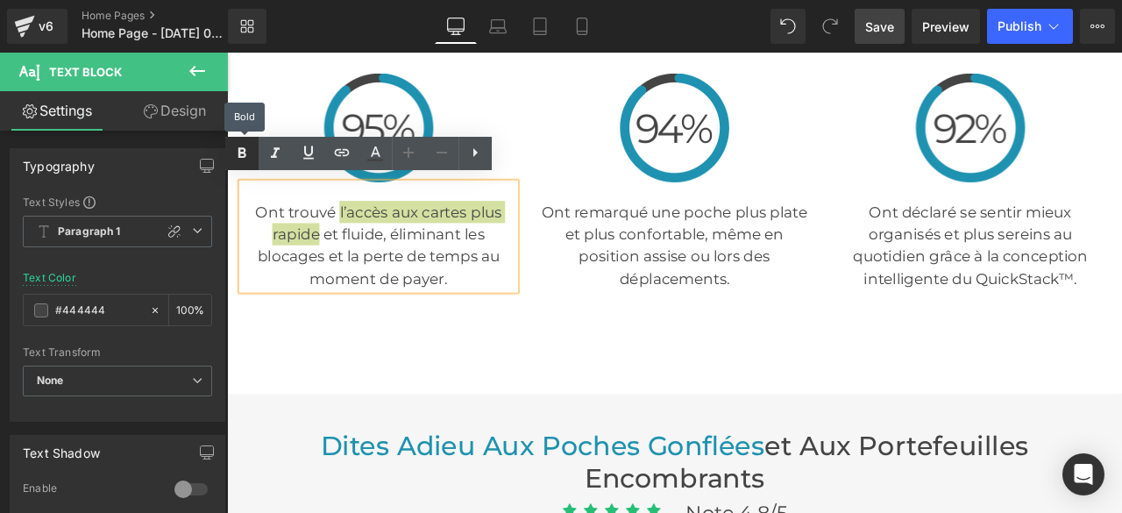
click at [242, 152] on icon at bounding box center [242, 153] width 8 height 11
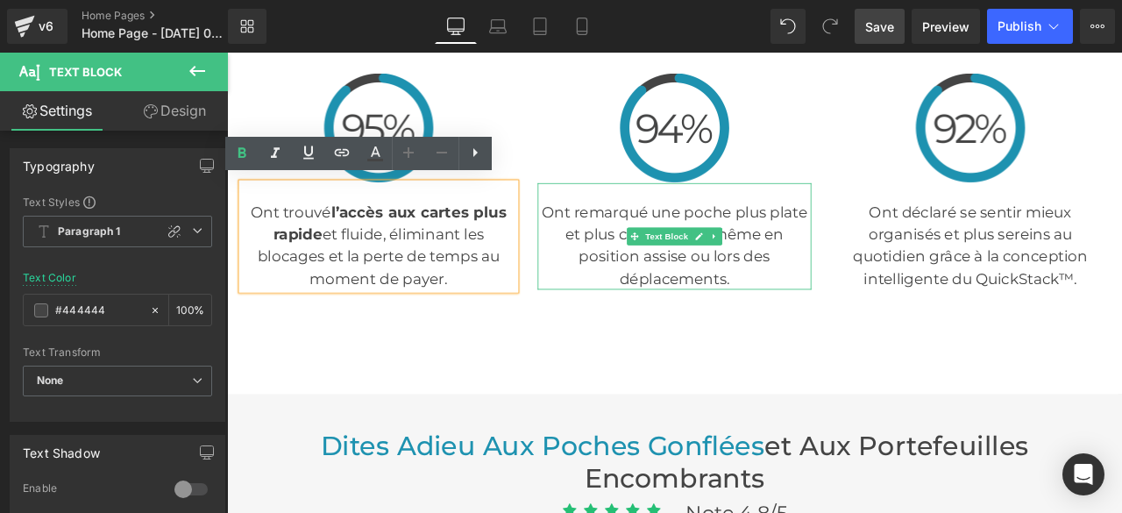
click at [839, 287] on p "Ont remarqué une poche plus plate et plus confortable, même en position assise …" at bounding box center [757, 280] width 324 height 105
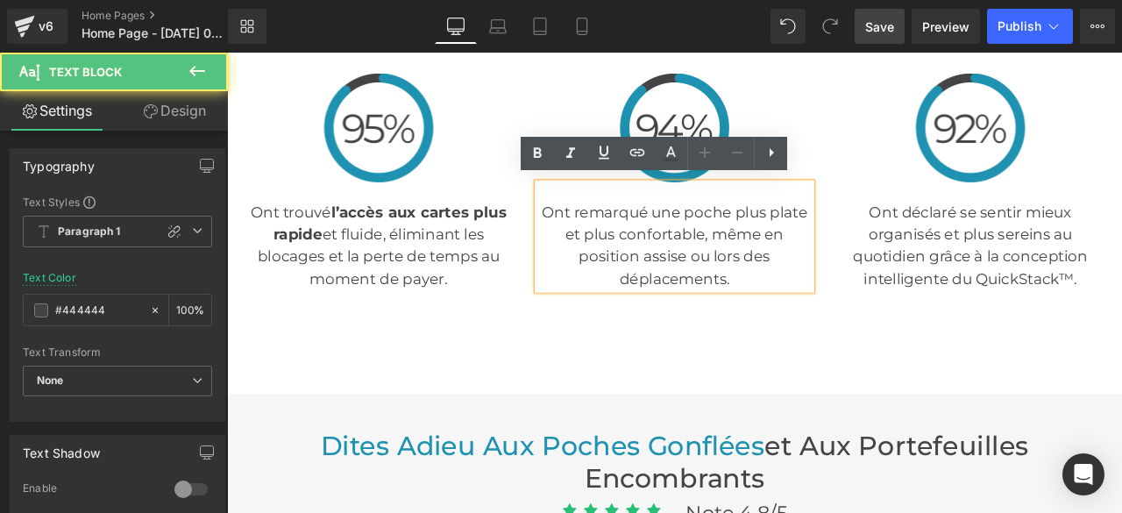
click at [725, 237] on p "Ont remarqué une poche plus plate et plus confortable, même en position assise …" at bounding box center [757, 280] width 324 height 105
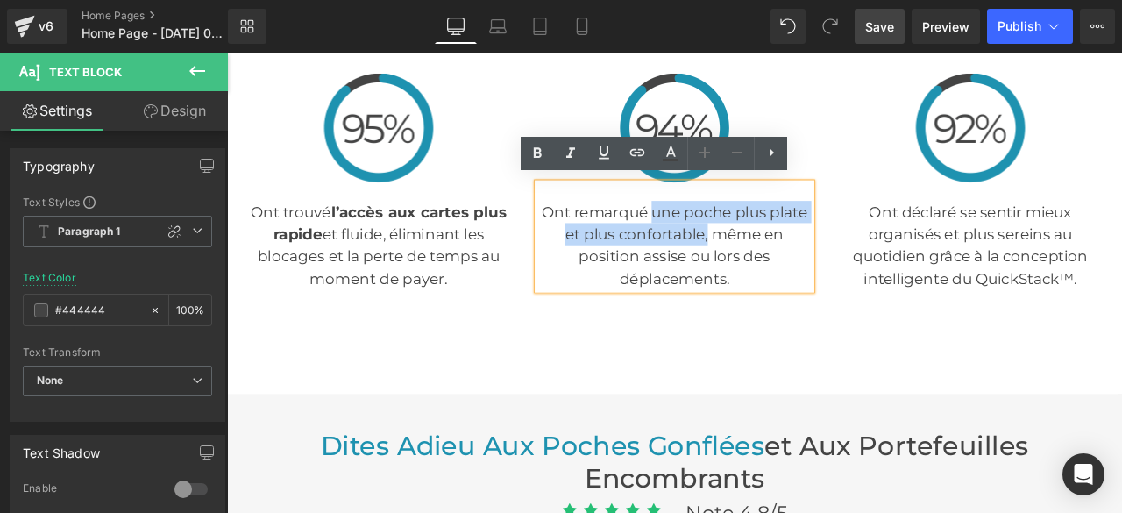
drag, startPoint x: 725, startPoint y: 237, endPoint x: 789, endPoint y: 268, distance: 70.5
click at [789, 268] on p "Ont remarqué une poche plus plate et plus confortable, même en position assise …" at bounding box center [757, 280] width 324 height 105
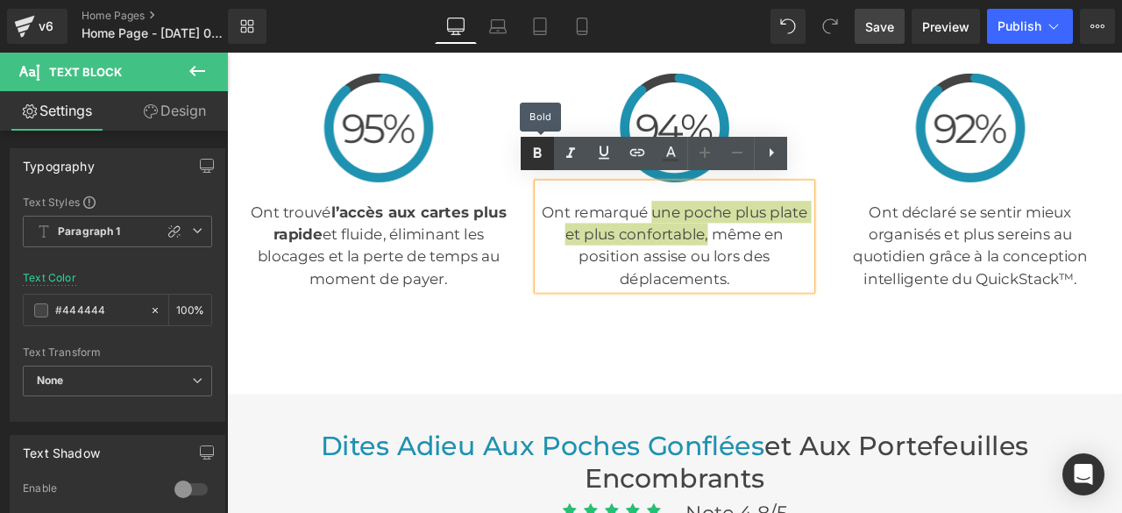
click at [537, 152] on icon at bounding box center [538, 153] width 8 height 11
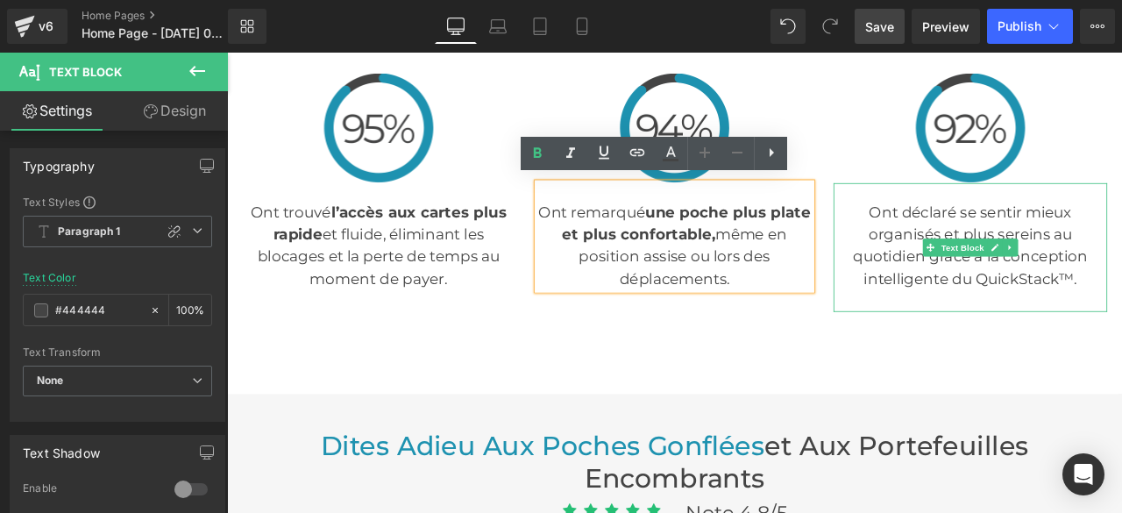
click at [1082, 242] on p "Ont déclaré se sentir mieux organisés et plus sereins au quotidien grâce à la c…" at bounding box center [1107, 280] width 324 height 105
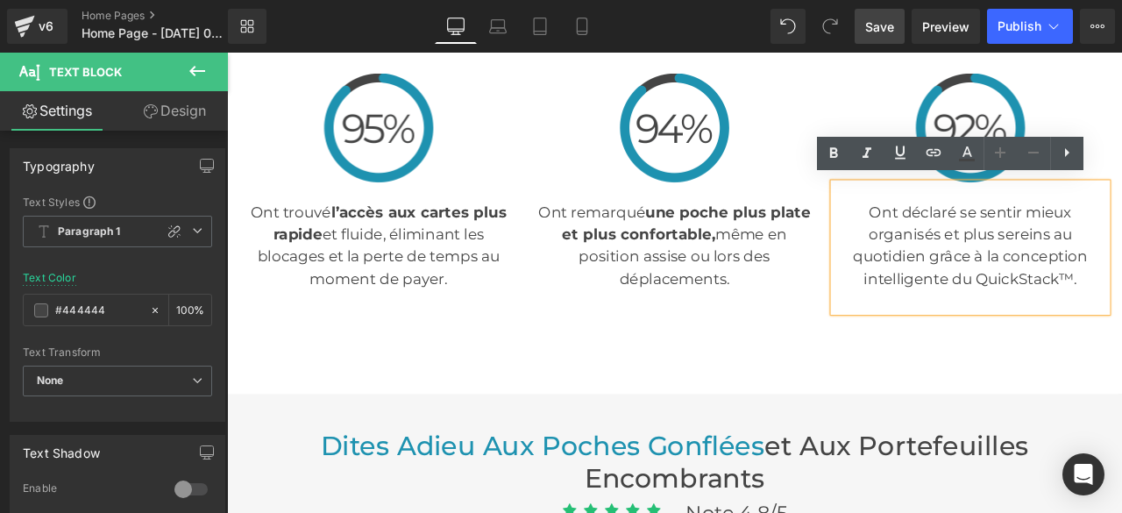
drag, startPoint x: 1086, startPoint y: 234, endPoint x: 1209, endPoint y: 268, distance: 128.2
click at [1121, 268] on p "Ont déclaré se sentir mieux organisés et plus sereins au quotidien grâce à la c…" at bounding box center [1107, 280] width 324 height 105
click at [1092, 236] on p "Ont déclaré se sentir mieux organisés et plus sereins au quotidien grâce à la c…" at bounding box center [1107, 280] width 324 height 105
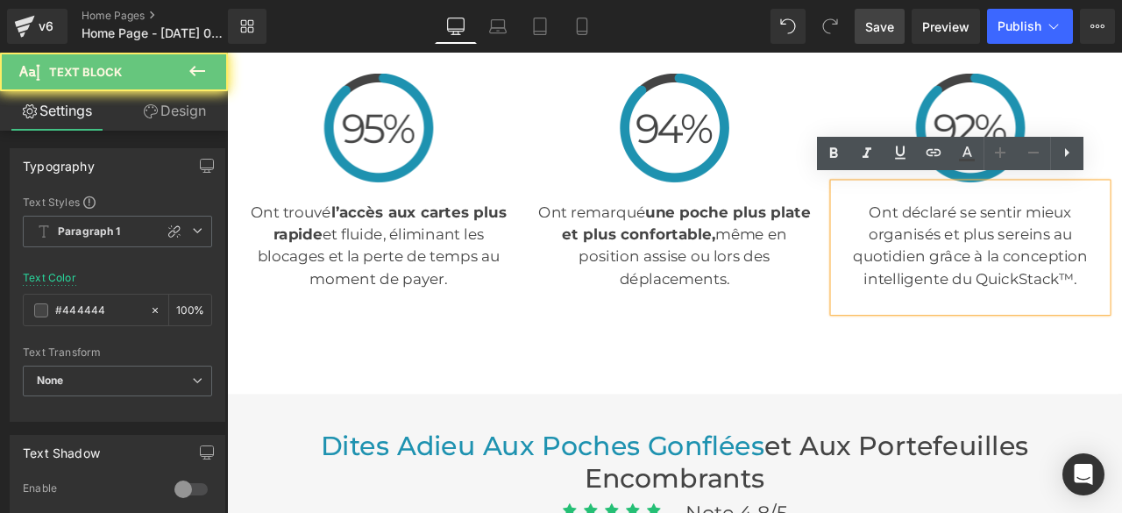
click at [1087, 237] on p "Ont déclaré se sentir mieux organisés et plus sereins au quotidien grâce à la c…" at bounding box center [1107, 280] width 324 height 105
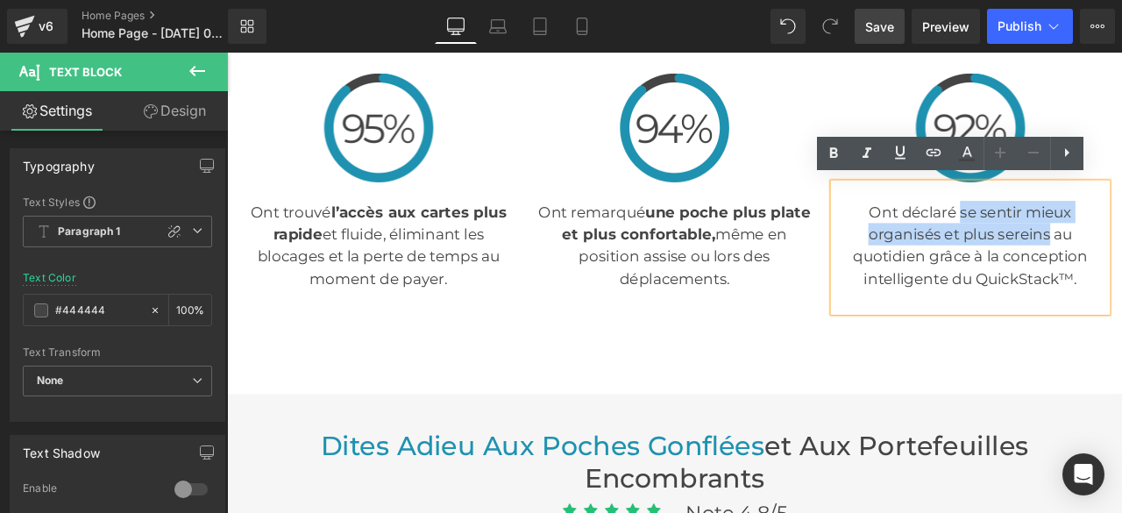
drag, startPoint x: 1089, startPoint y: 237, endPoint x: 1195, endPoint y: 265, distance: 109.4
click at [1121, 265] on p "Ont déclaré se sentir mieux organisés et plus sereins au quotidien grâce à la c…" at bounding box center [1107, 280] width 324 height 105
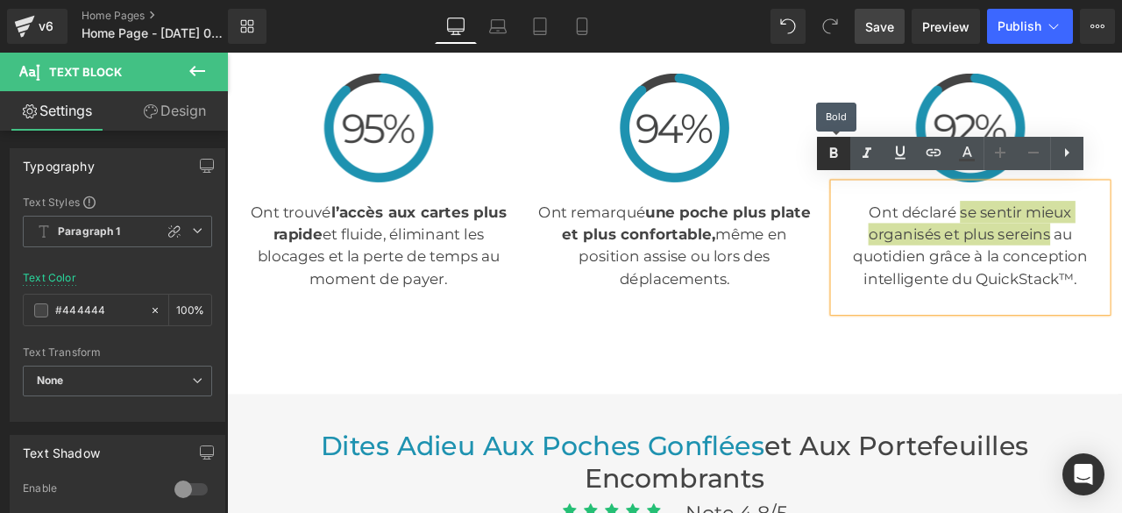
click at [837, 153] on icon at bounding box center [833, 153] width 21 height 21
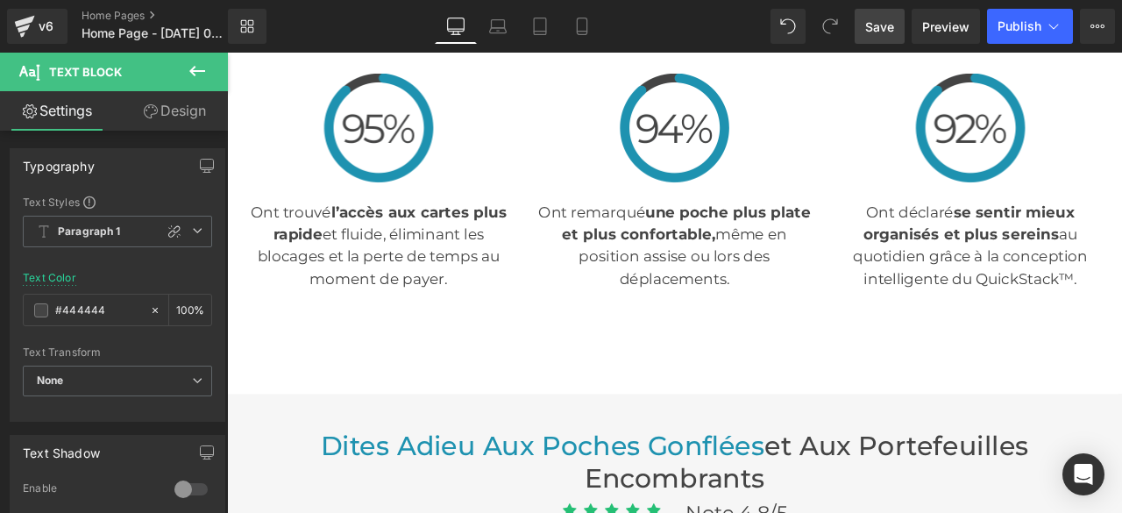
drag, startPoint x: 890, startPoint y: 23, endPoint x: 517, endPoint y: 295, distance: 462.1
click at [890, 23] on span "Save" at bounding box center [879, 27] width 29 height 18
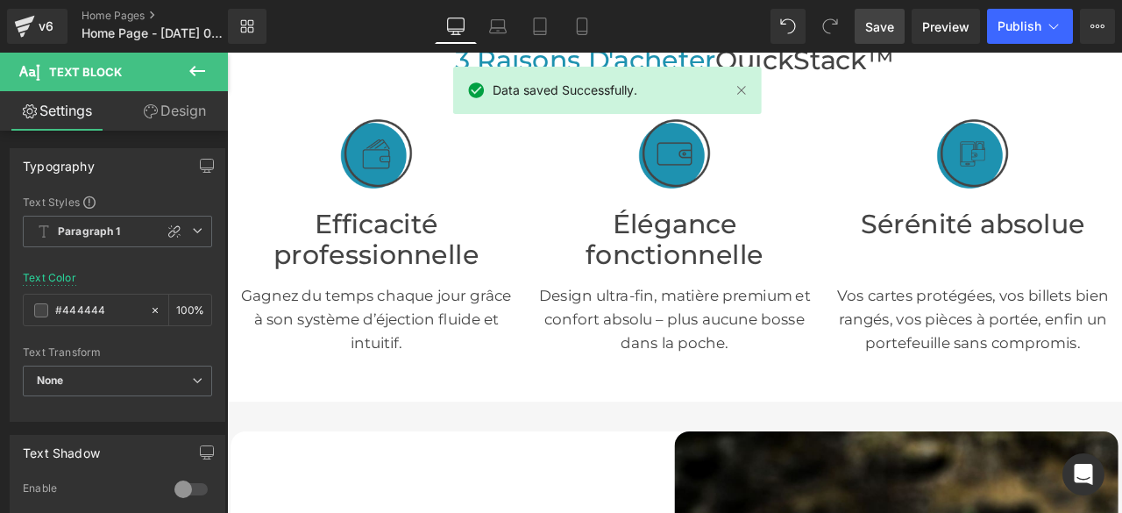
scroll to position [526, 0]
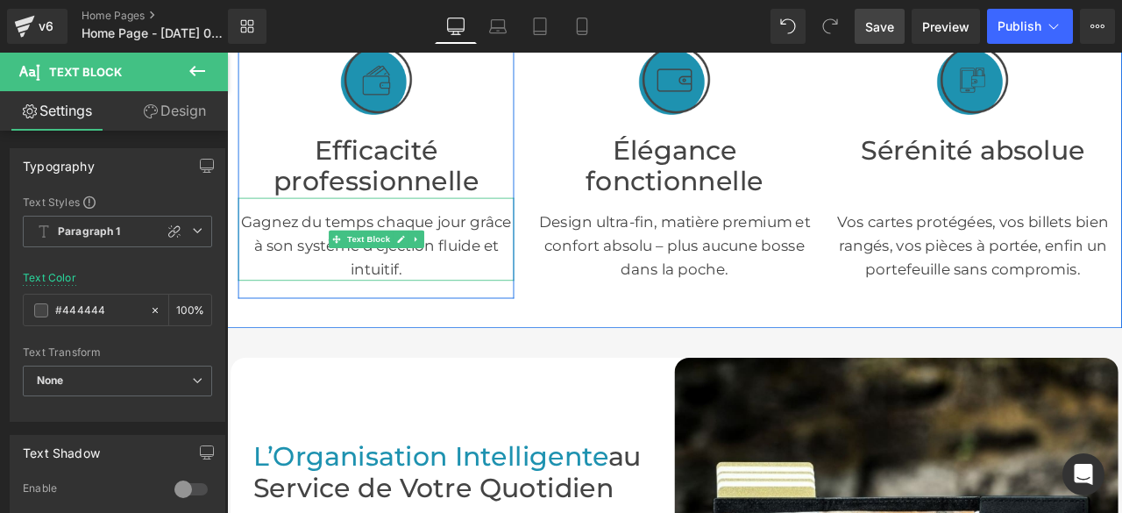
click at [298, 278] on p "Gagnez du temps chaque jour grâce à son système d’éjection fluide et intuitif." at bounding box center [403, 280] width 327 height 84
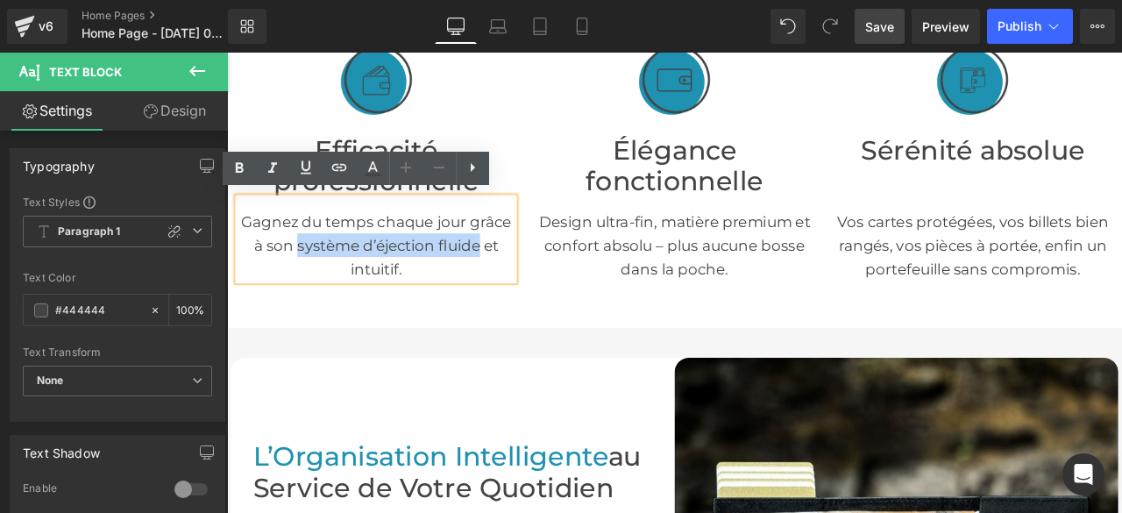
drag, startPoint x: 304, startPoint y: 278, endPoint x: 519, endPoint y: 282, distance: 214.7
click at [519, 282] on p "Gagnez du temps chaque jour grâce à son système d’éjection fluide et intuitif." at bounding box center [403, 280] width 327 height 84
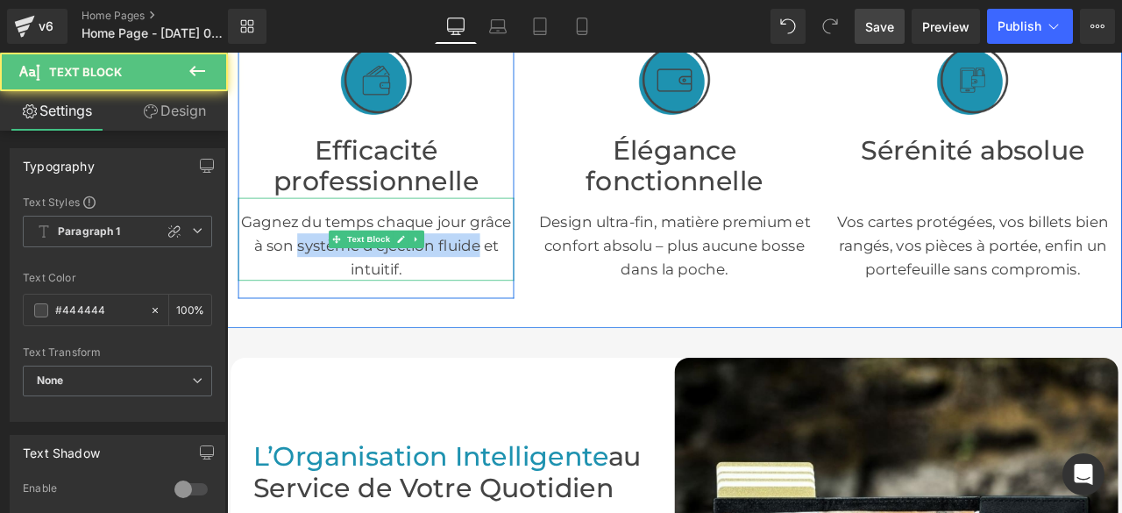
click at [510, 278] on p "Gagnez du temps chaque jour grâce à son système d’éjection fluide et intuitif." at bounding box center [403, 280] width 327 height 84
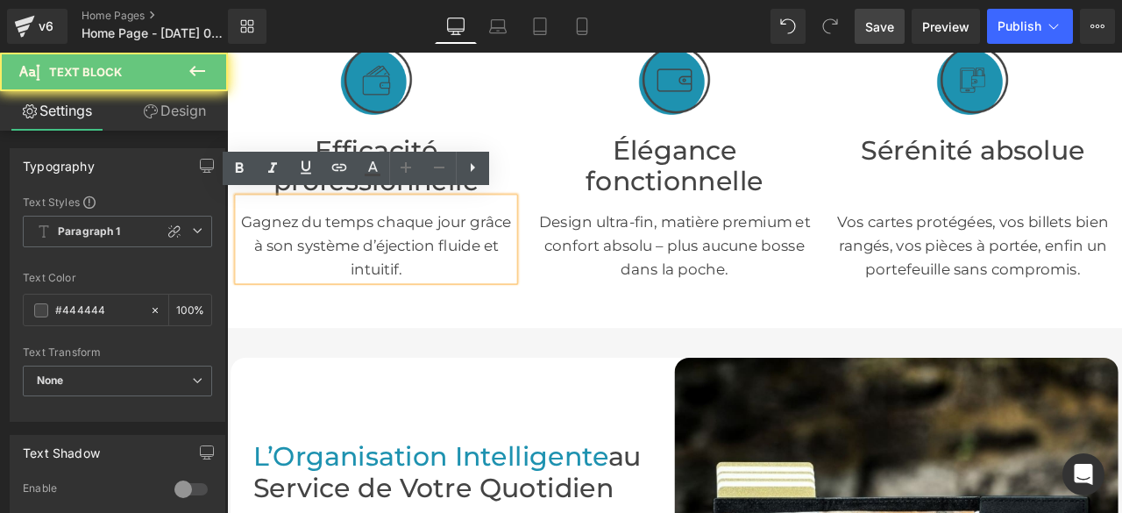
click at [521, 278] on p "Gagnez du temps chaque jour grâce à son système d’éjection fluide et intuitif." at bounding box center [403, 280] width 327 height 84
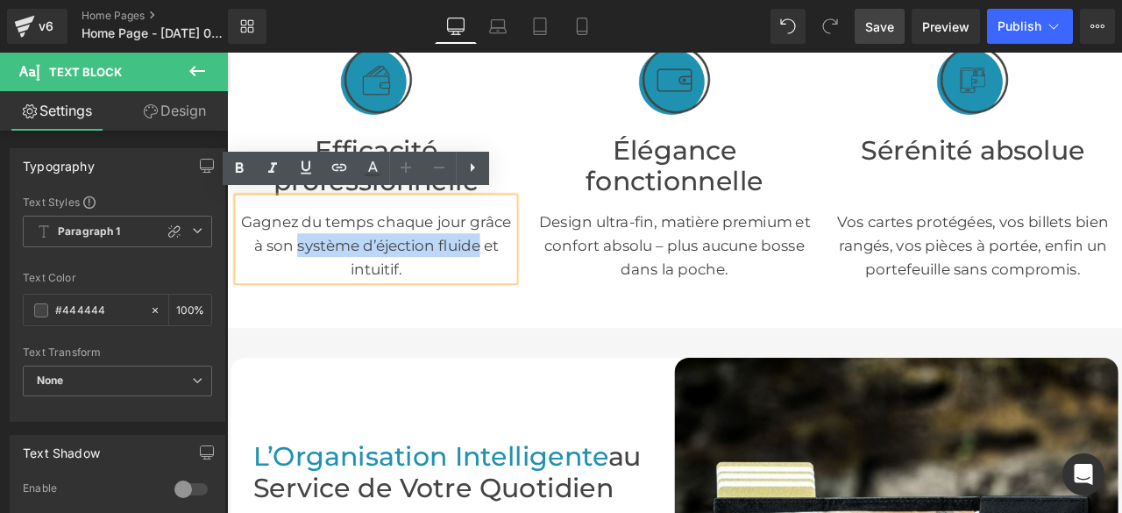
drag, startPoint x: 520, startPoint y: 280, endPoint x: 302, endPoint y: 281, distance: 218.2
click at [302, 281] on p "Gagnez du temps chaque jour grâce à son système d’éjection fluide et intuitif." at bounding box center [403, 280] width 327 height 84
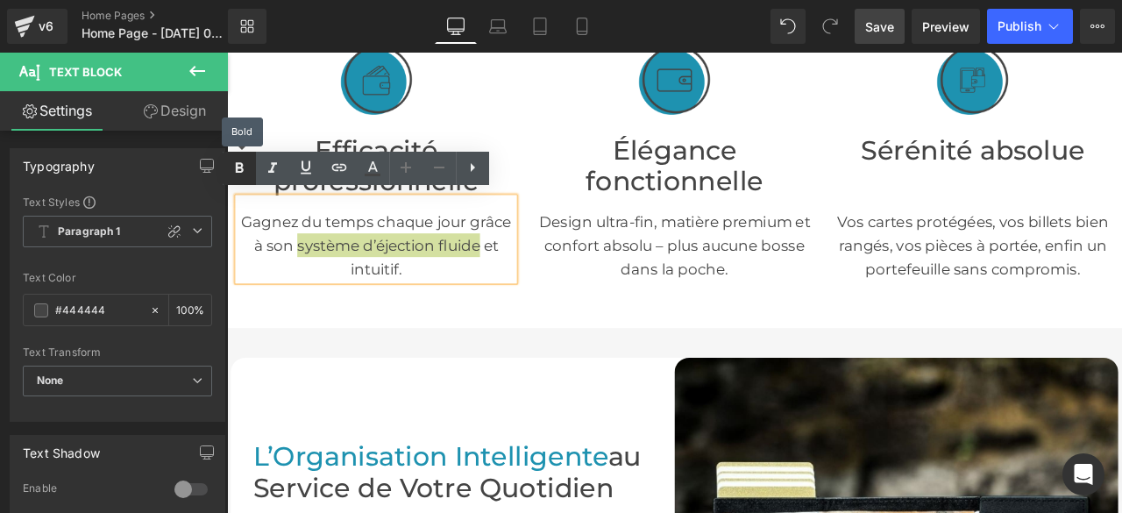
click at [235, 169] on icon at bounding box center [239, 168] width 21 height 21
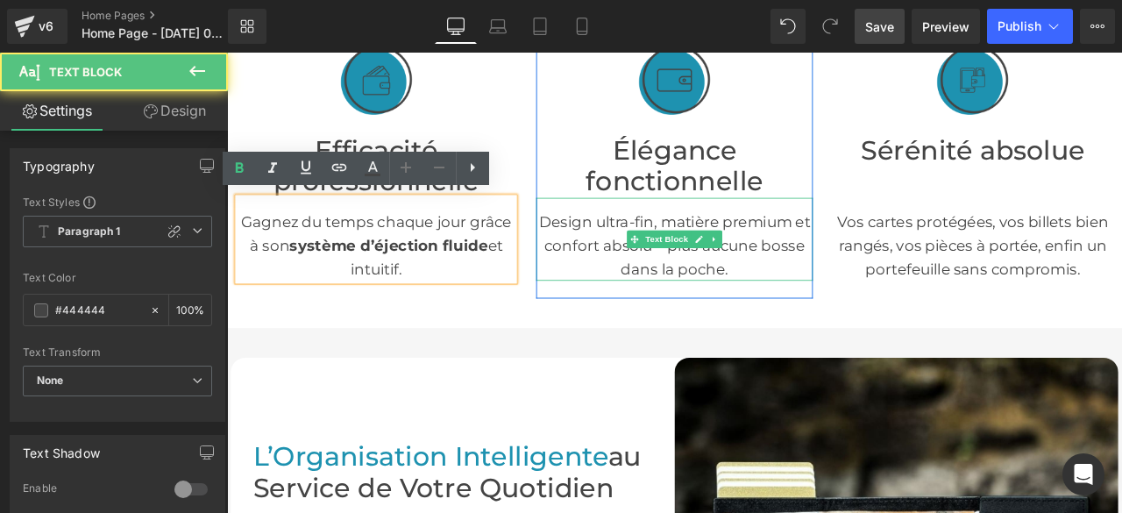
click at [842, 280] on p "Design ultra-fin, matière premium et confort absolu – plus aucune bosse dans la…" at bounding box center [756, 280] width 327 height 84
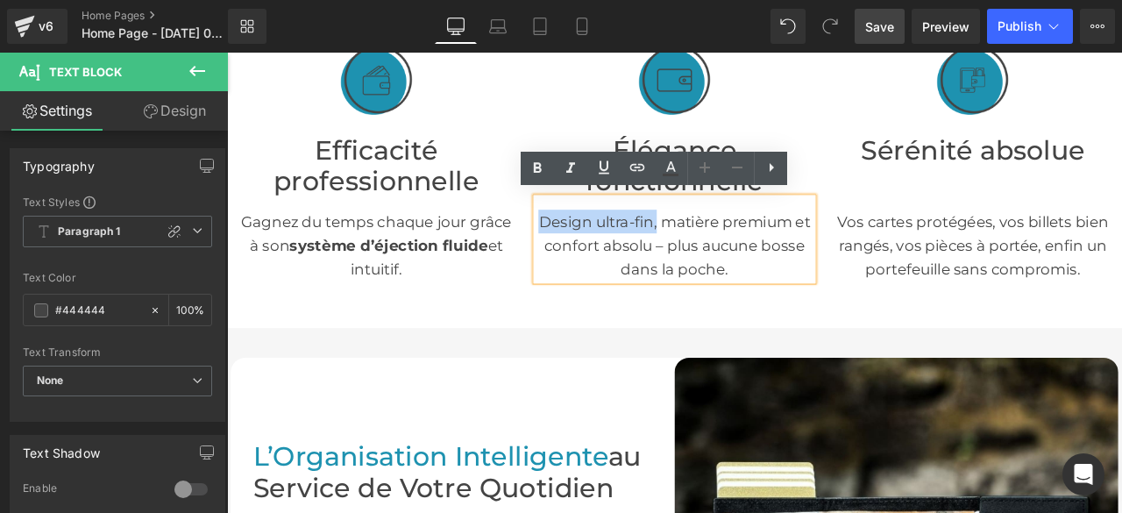
drag, startPoint x: 593, startPoint y: 251, endPoint x: 728, endPoint y: 258, distance: 135.1
click at [728, 258] on p "Design ultra-fin, matière premium et confort absolu – plus aucune bosse dans la…" at bounding box center [756, 280] width 327 height 84
click at [544, 168] on icon at bounding box center [537, 168] width 21 height 21
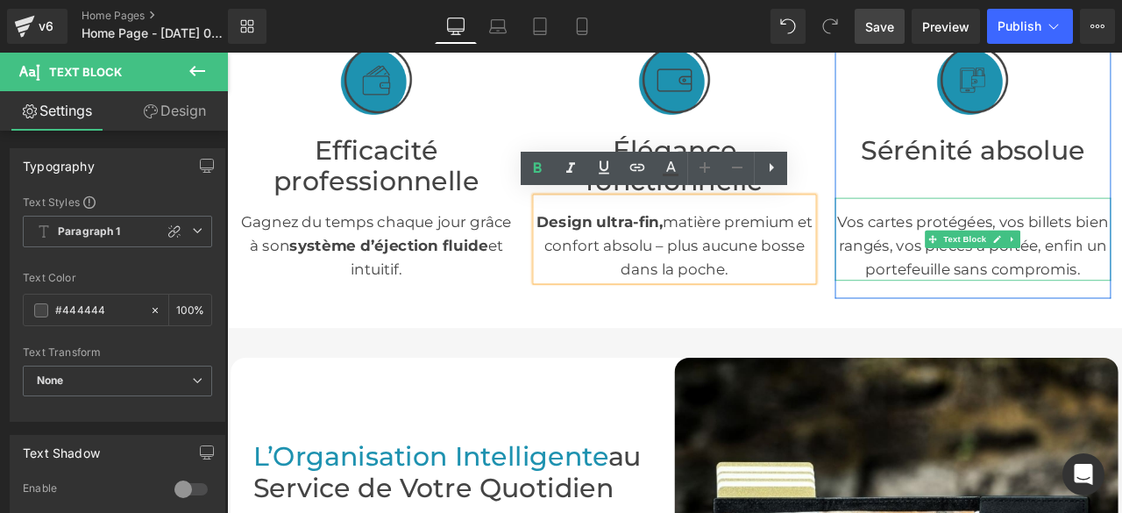
click at [992, 285] on p "Vos cartes protégées, vos billets bien rangés, vos pièces à portée, enfin un po…" at bounding box center [1110, 280] width 327 height 84
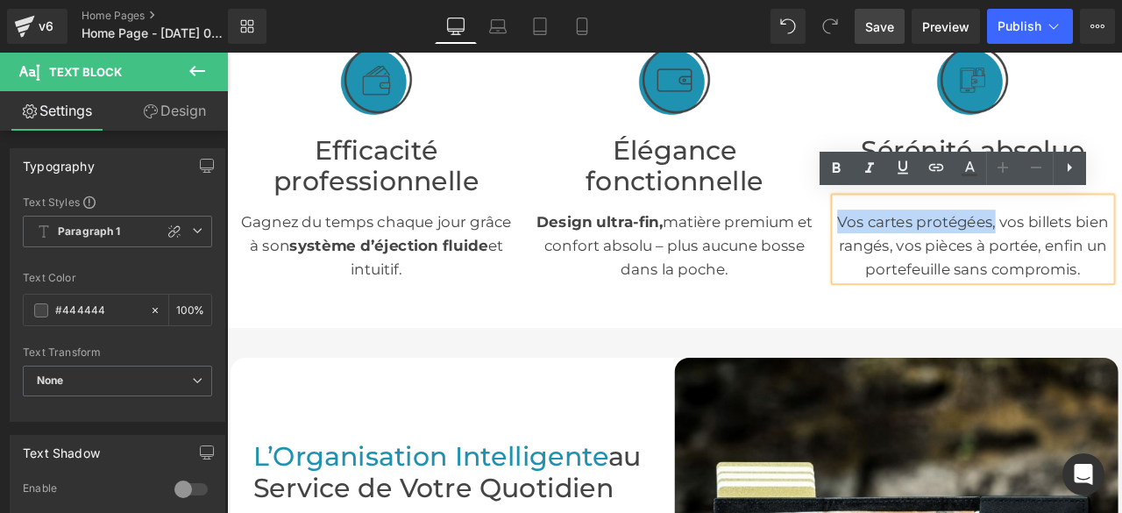
drag, startPoint x: 947, startPoint y: 246, endPoint x: 1129, endPoint y: 253, distance: 181.5
click at [1121, 253] on p "Vos cartes protégées, vos billets bien rangés, vos pièces à portée, enfin un po…" at bounding box center [1110, 280] width 327 height 84
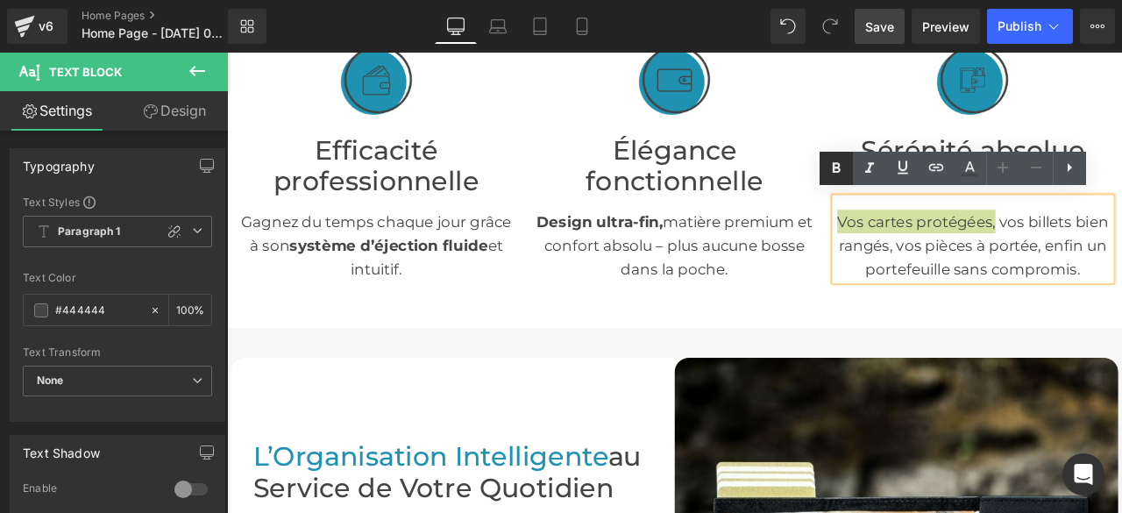
click at [834, 164] on icon at bounding box center [836, 168] width 8 height 11
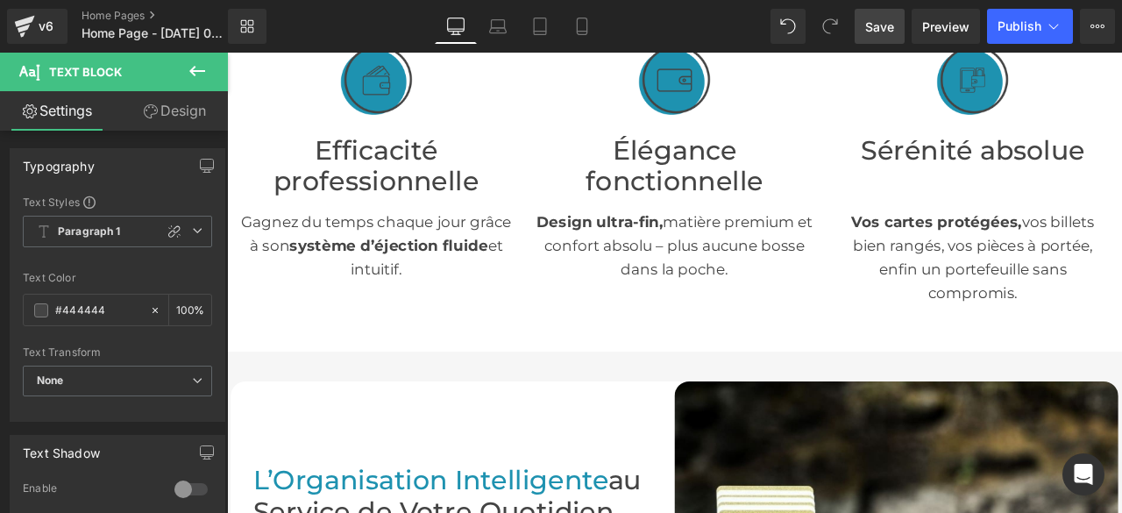
click at [882, 32] on span "Save" at bounding box center [879, 27] width 29 height 18
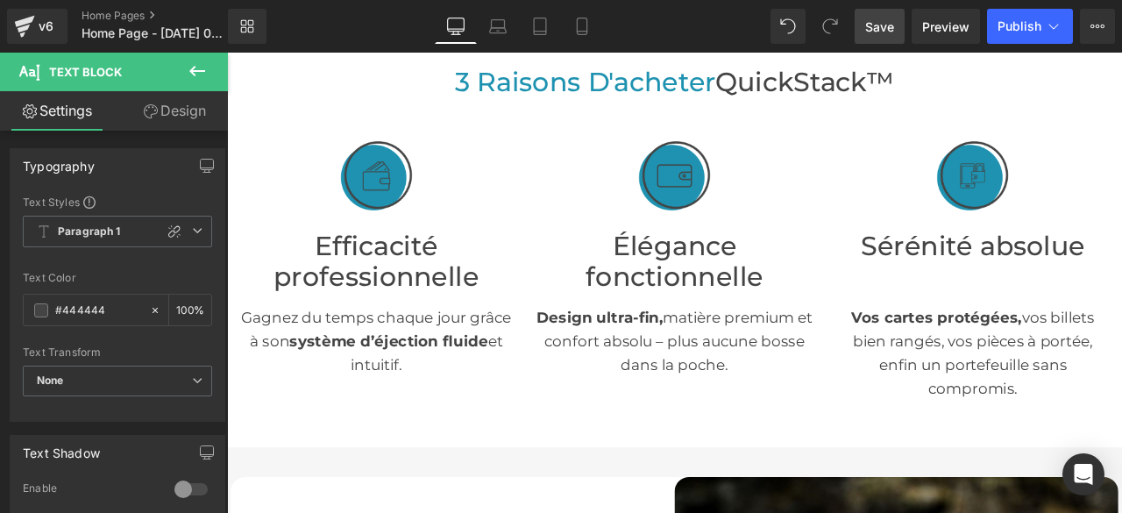
scroll to position [0, 0]
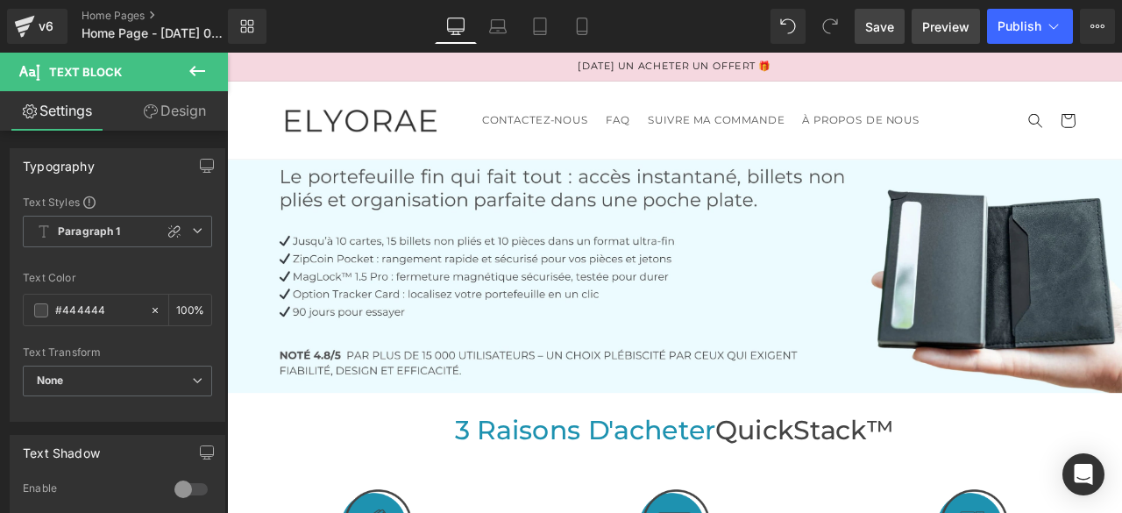
click at [960, 26] on span "Preview" at bounding box center [945, 27] width 47 height 18
